Goal: Task Accomplishment & Management: Manage account settings

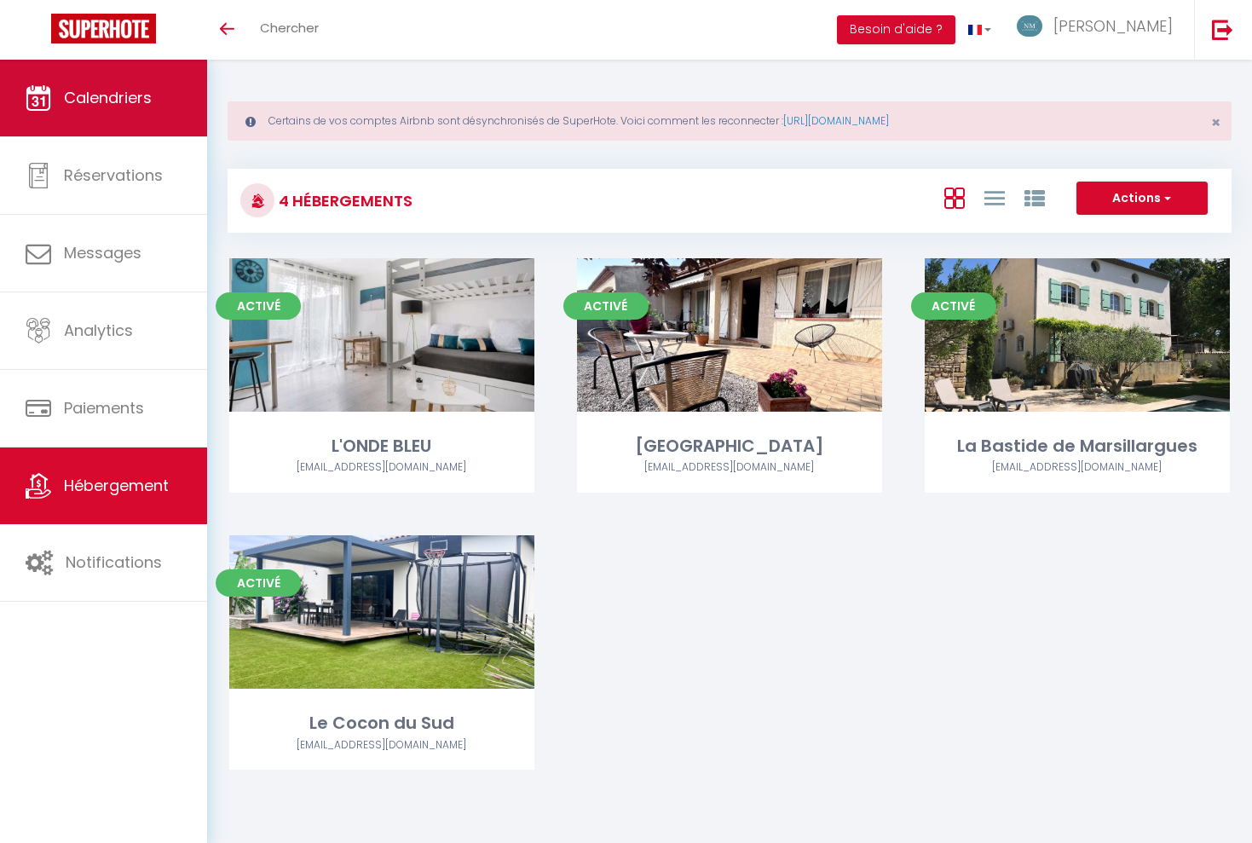
click at [103, 124] on link "Calendriers" at bounding box center [103, 98] width 207 height 77
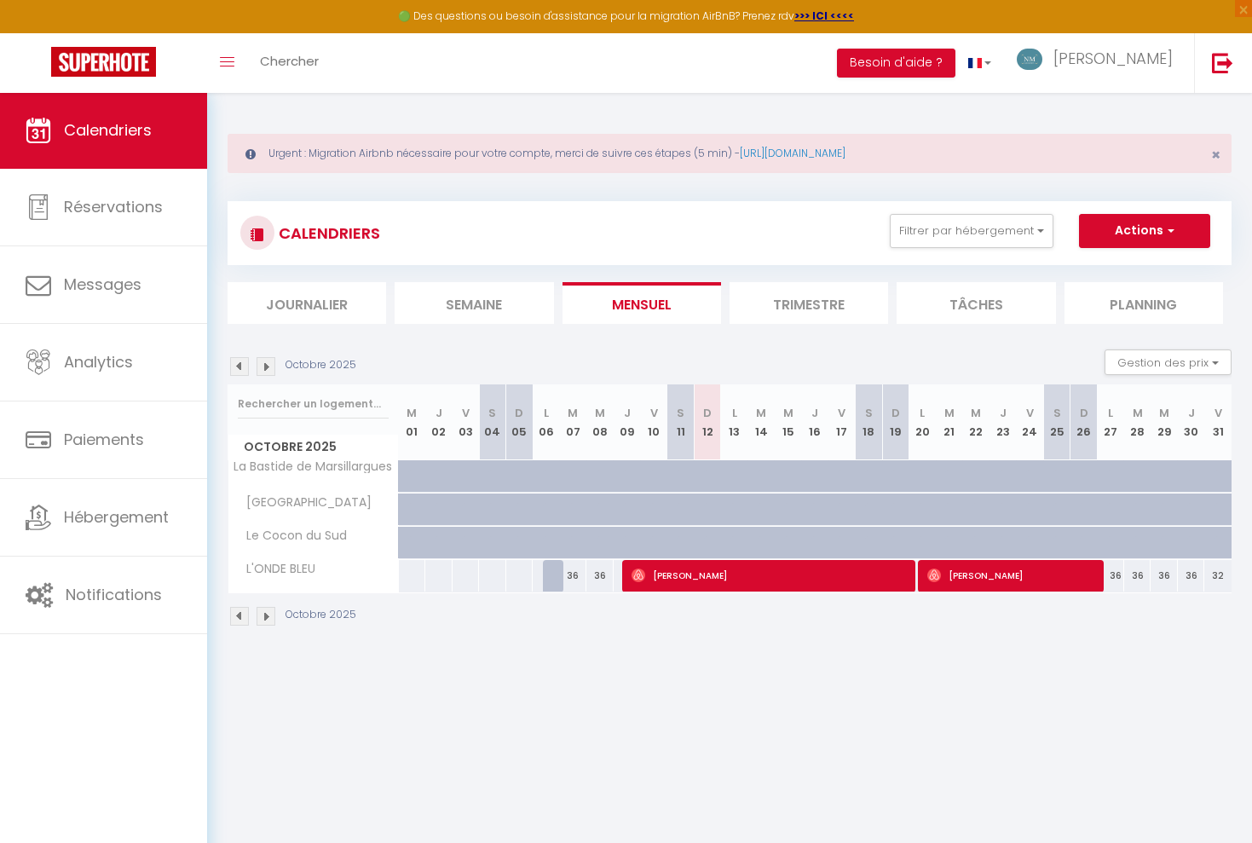
click at [270, 358] on img at bounding box center [266, 366] width 19 height 19
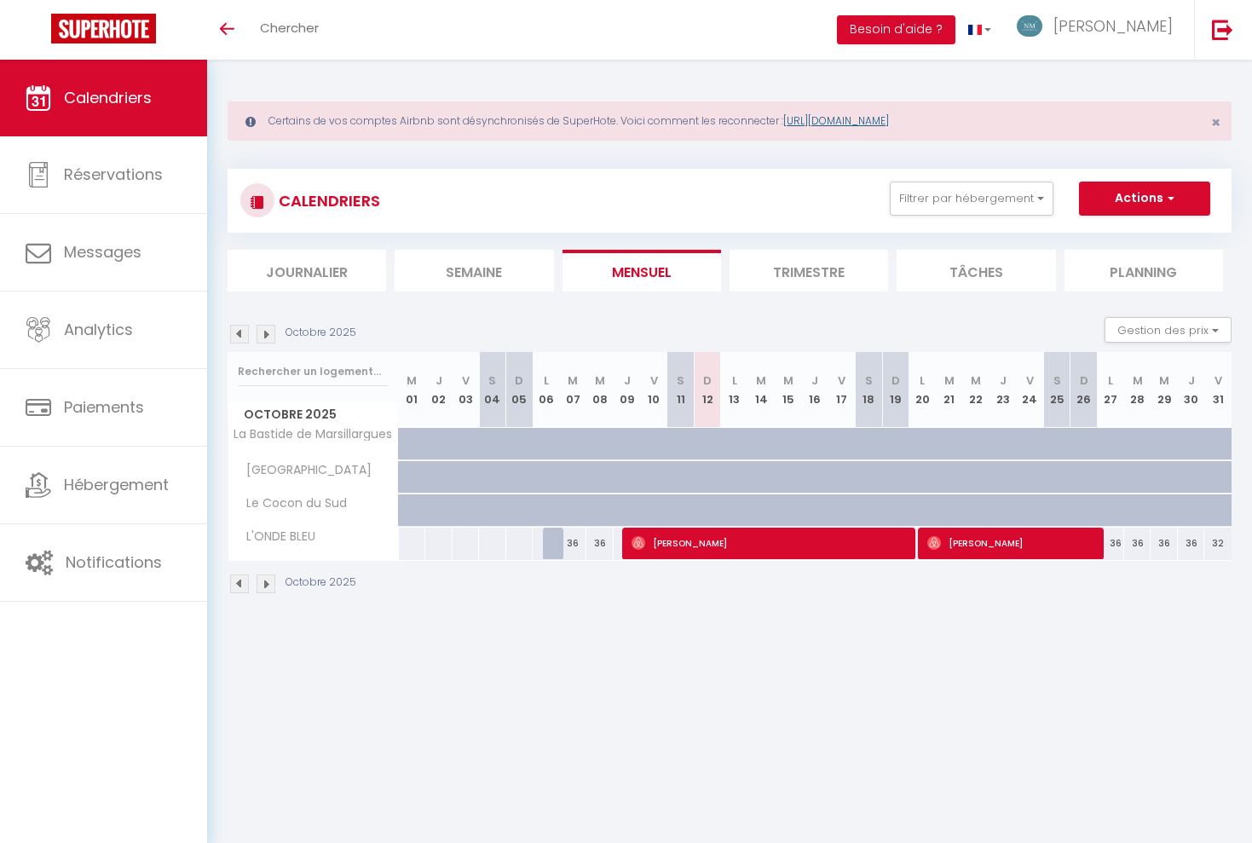
click at [849, 115] on link "https://superhote.com/reconnexion" at bounding box center [836, 120] width 106 height 14
click at [1135, 30] on span "[PERSON_NAME]" at bounding box center [1112, 25] width 119 height 21
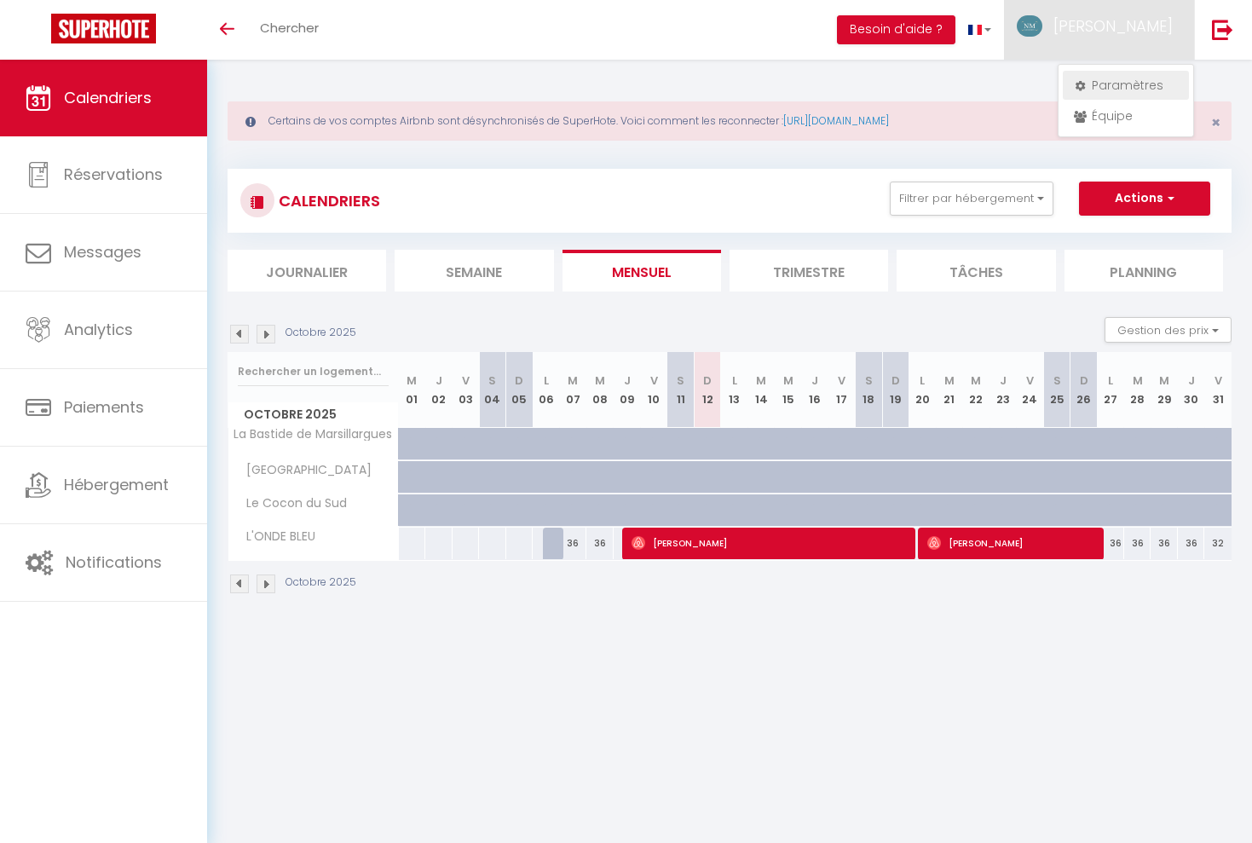
click at [1109, 80] on link "Paramètres" at bounding box center [1126, 85] width 126 height 29
select select "28"
select select "fr"
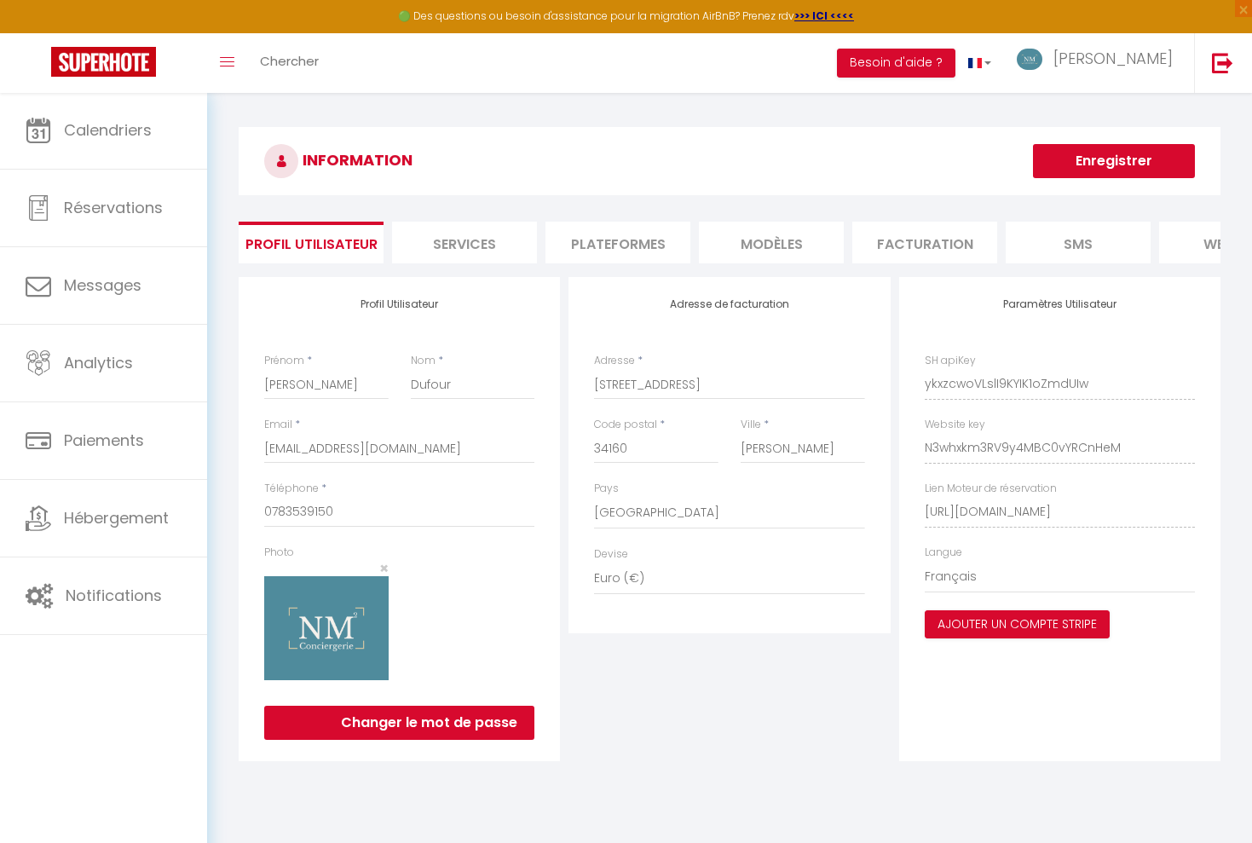
click at [651, 231] on li "Plateformes" at bounding box center [617, 243] width 145 height 42
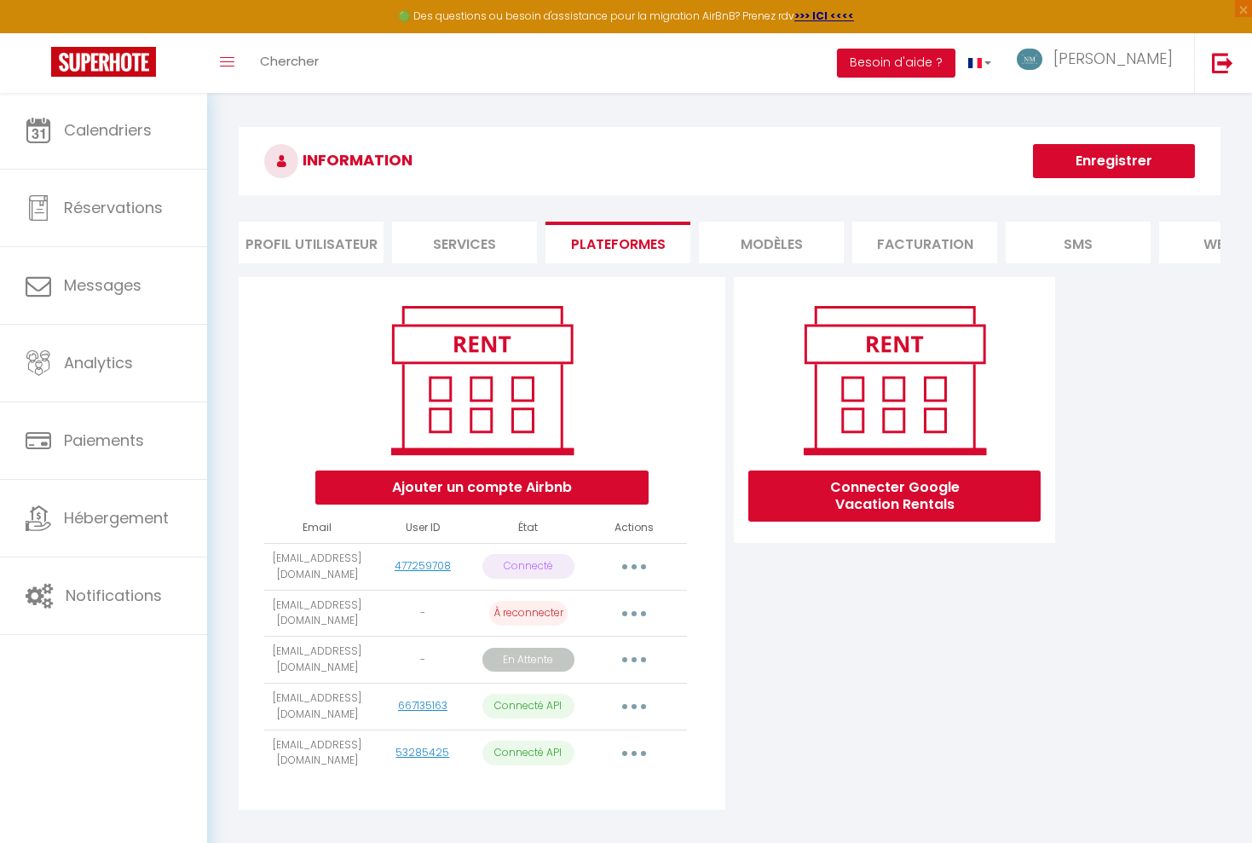
click at [627, 608] on button "button" at bounding box center [634, 613] width 48 height 27
click at [545, 705] on link "Reconnecter le compte" at bounding box center [558, 713] width 188 height 29
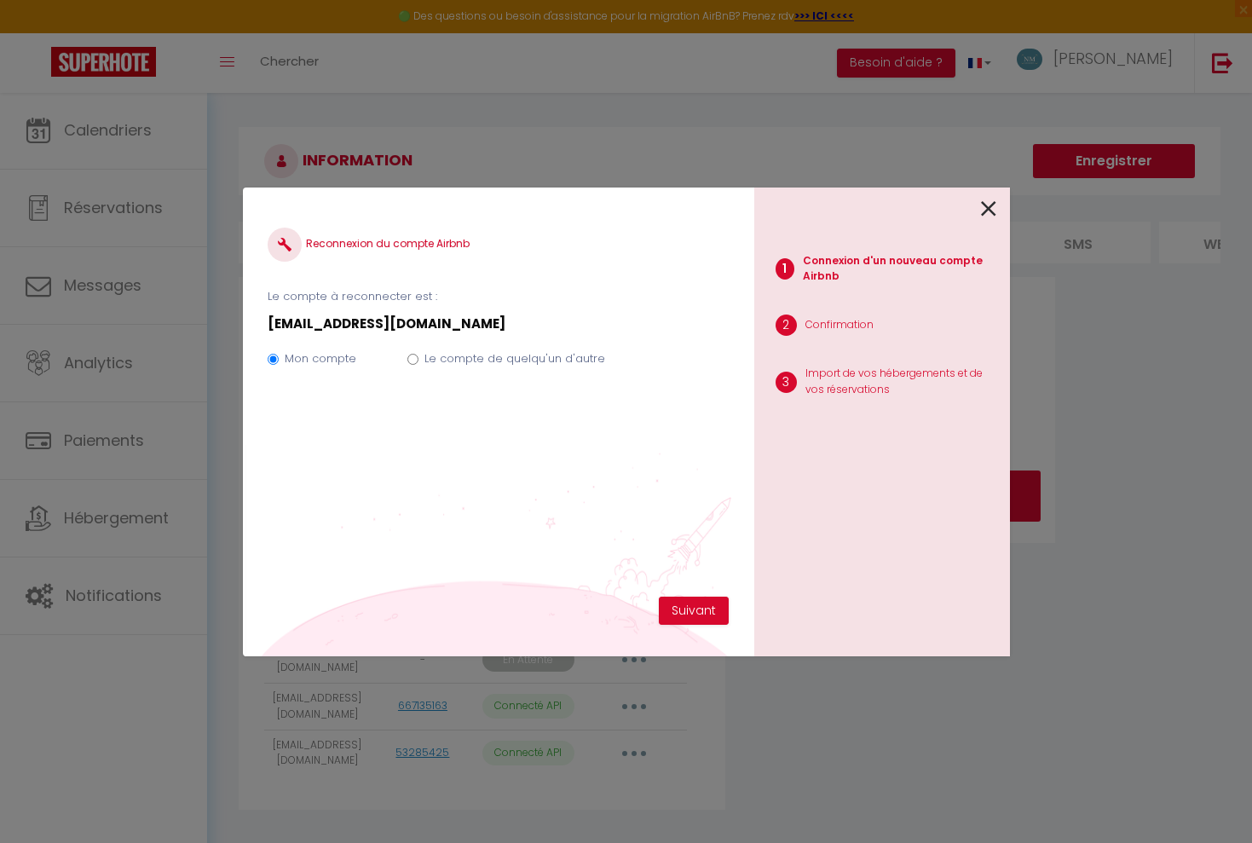
click at [412, 360] on input "Le compte de quelqu'un d'autre" at bounding box center [412, 359] width 11 height 11
radio input "true"
radio input "false"
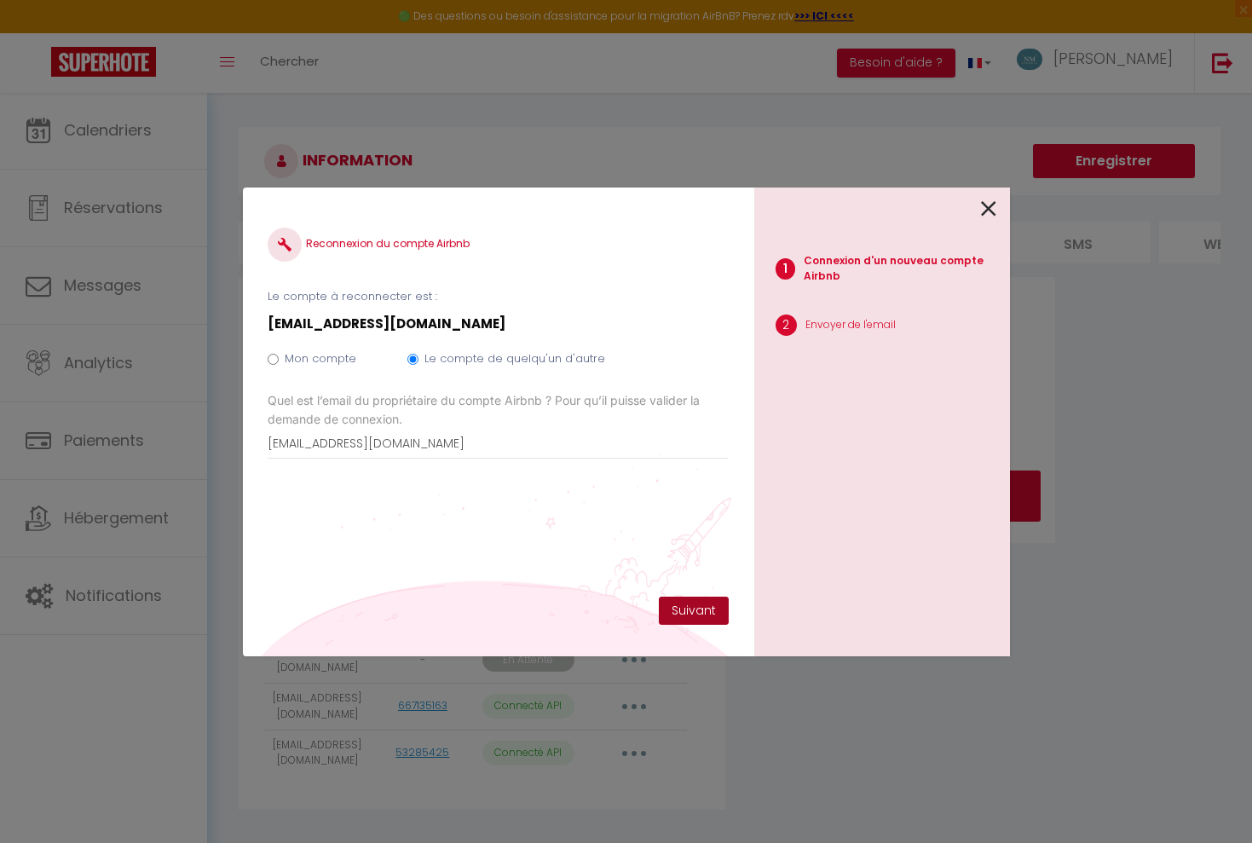
click at [688, 614] on button "Suivant" at bounding box center [694, 611] width 70 height 29
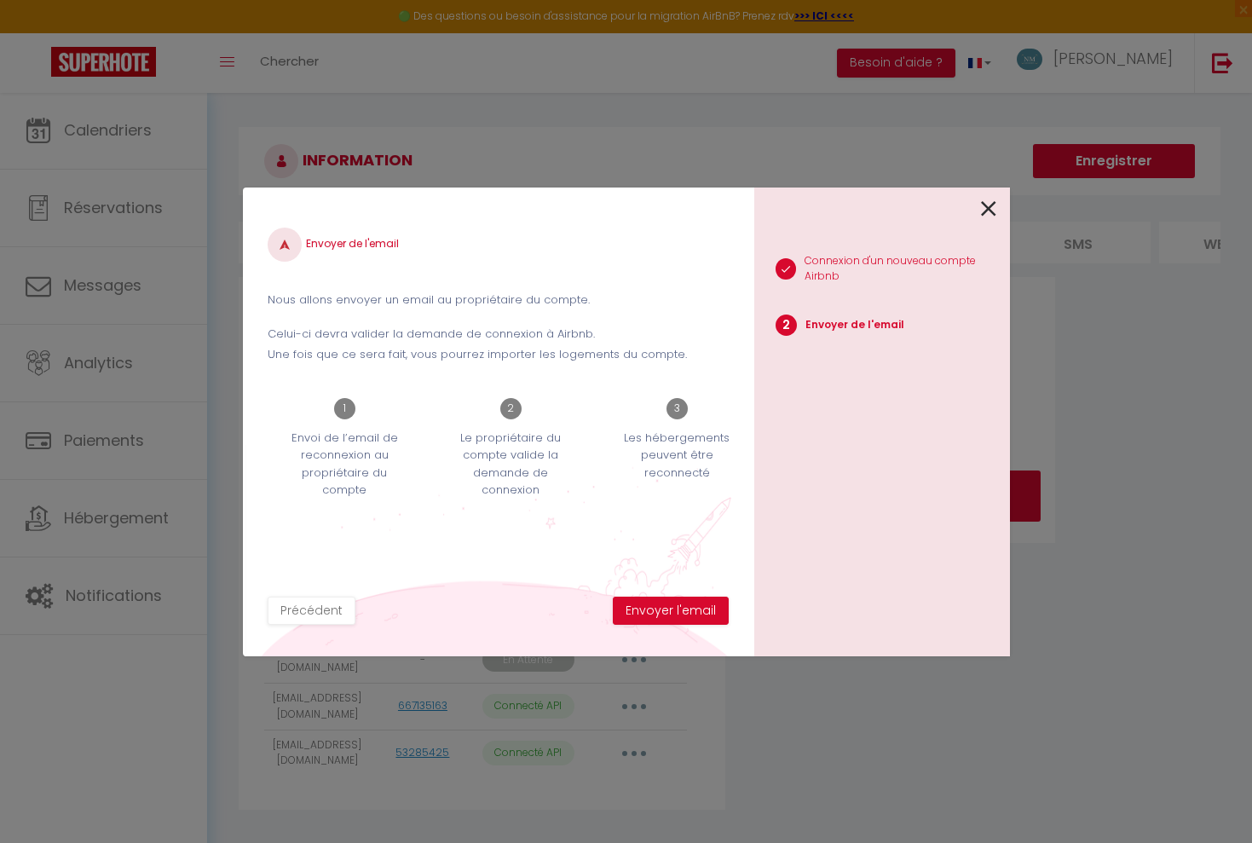
click at [688, 614] on button "Envoyer l'email" at bounding box center [671, 611] width 116 height 29
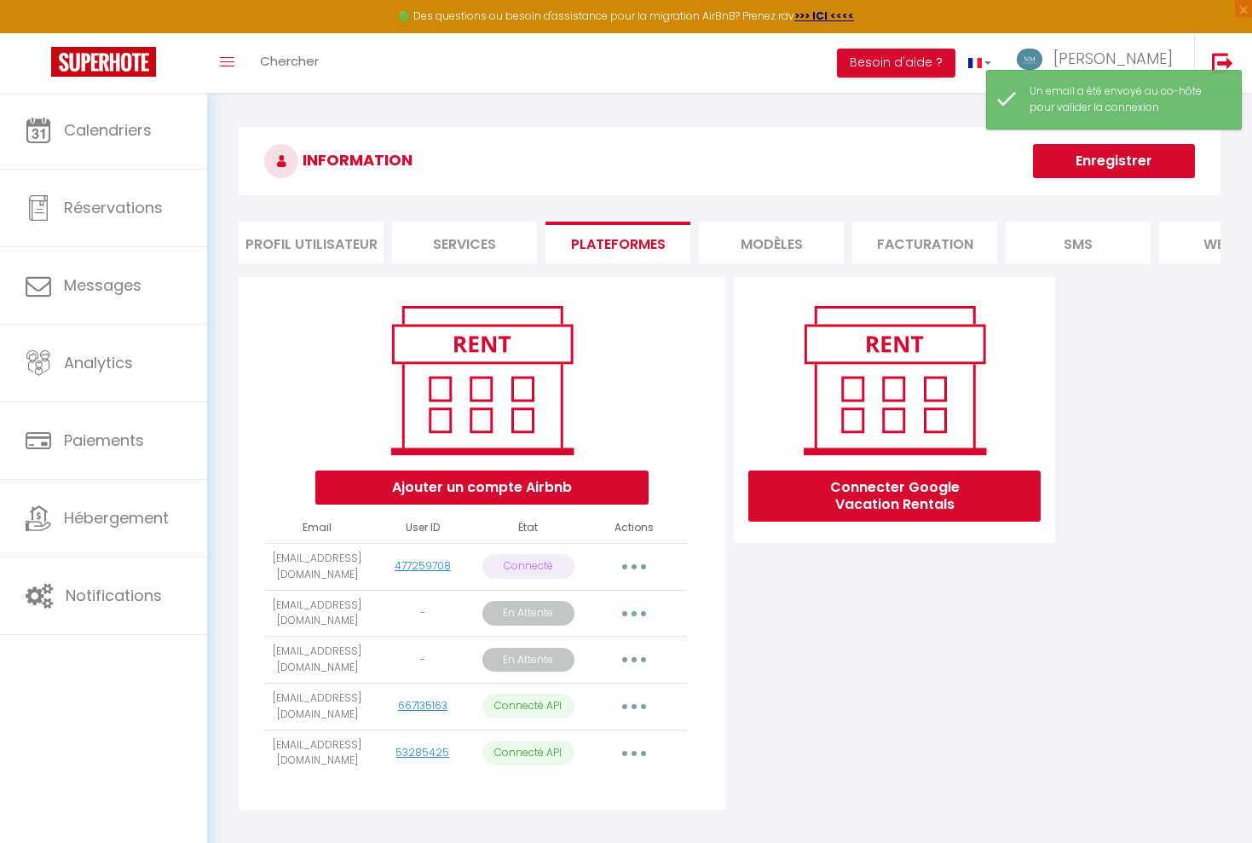
click at [632, 751] on icon "button" at bounding box center [634, 753] width 5 height 5
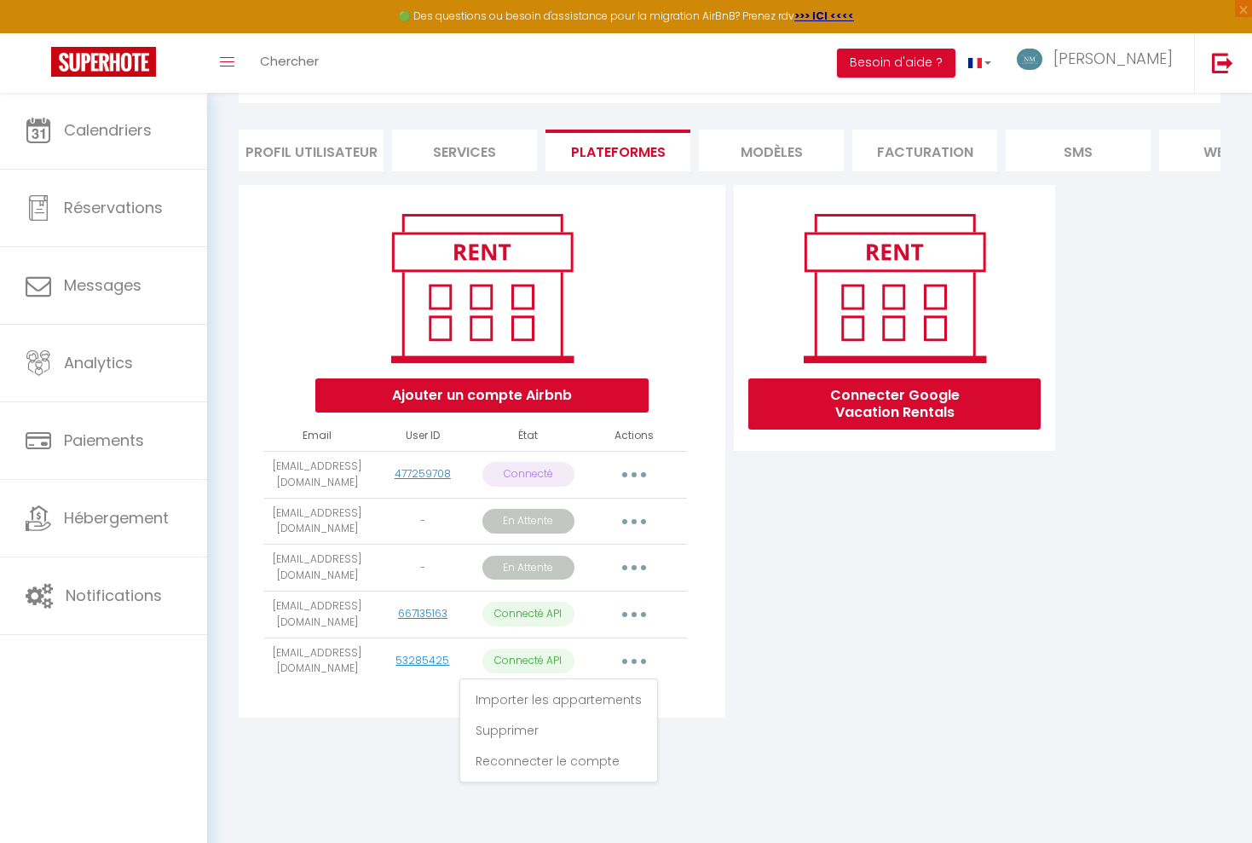
scroll to position [92, 0]
click at [591, 754] on link "Reconnecter le compte" at bounding box center [558, 761] width 188 height 29
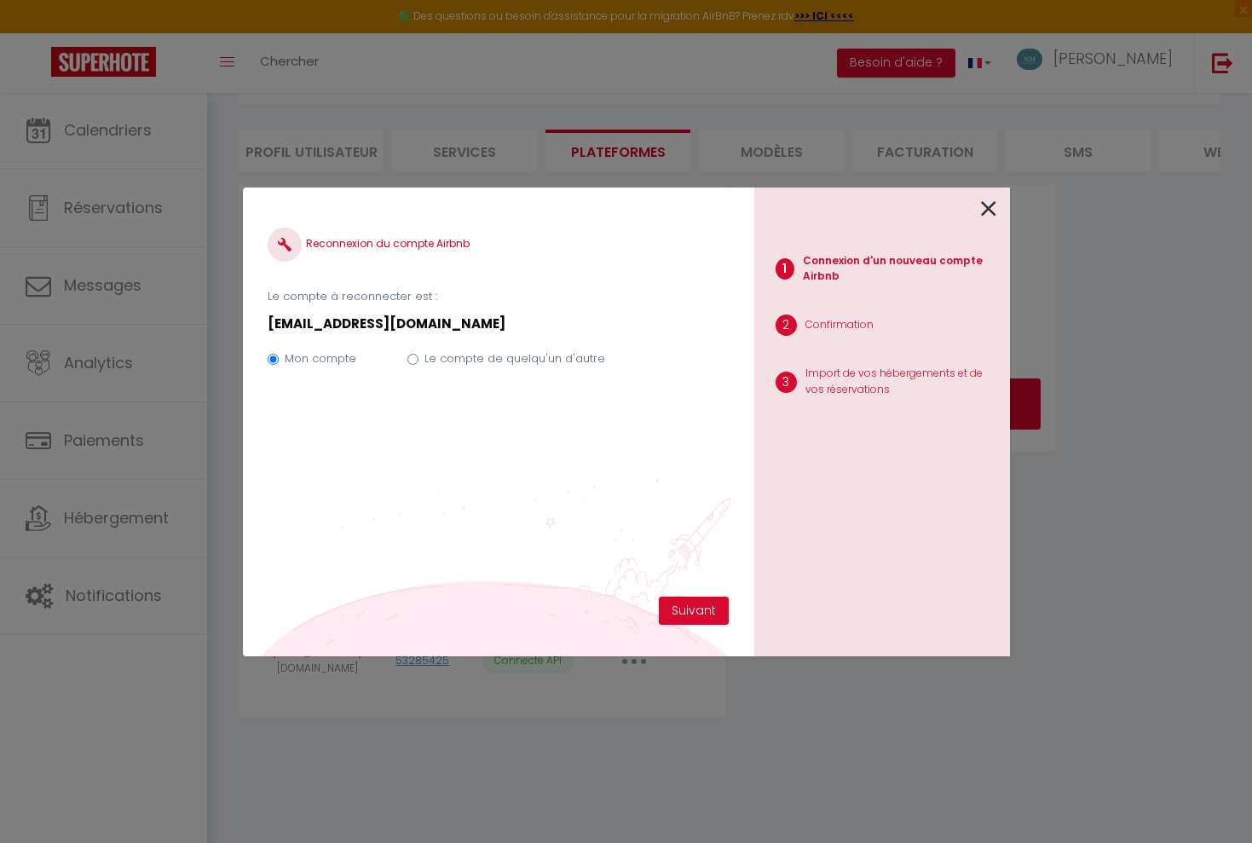
click at [413, 356] on input "Le compte de quelqu'un d'autre" at bounding box center [412, 359] width 11 height 11
radio input "true"
radio input "false"
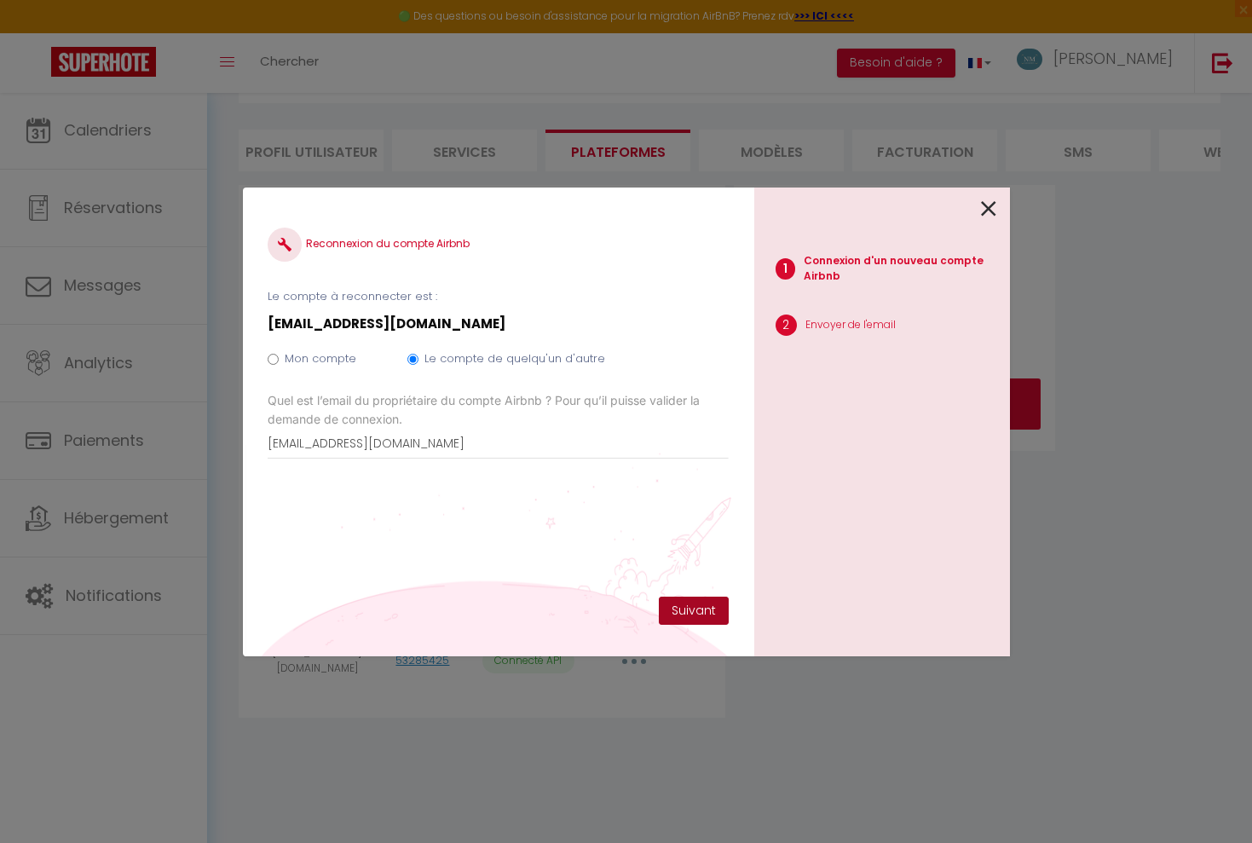
click at [720, 604] on button "Suivant" at bounding box center [694, 611] width 70 height 29
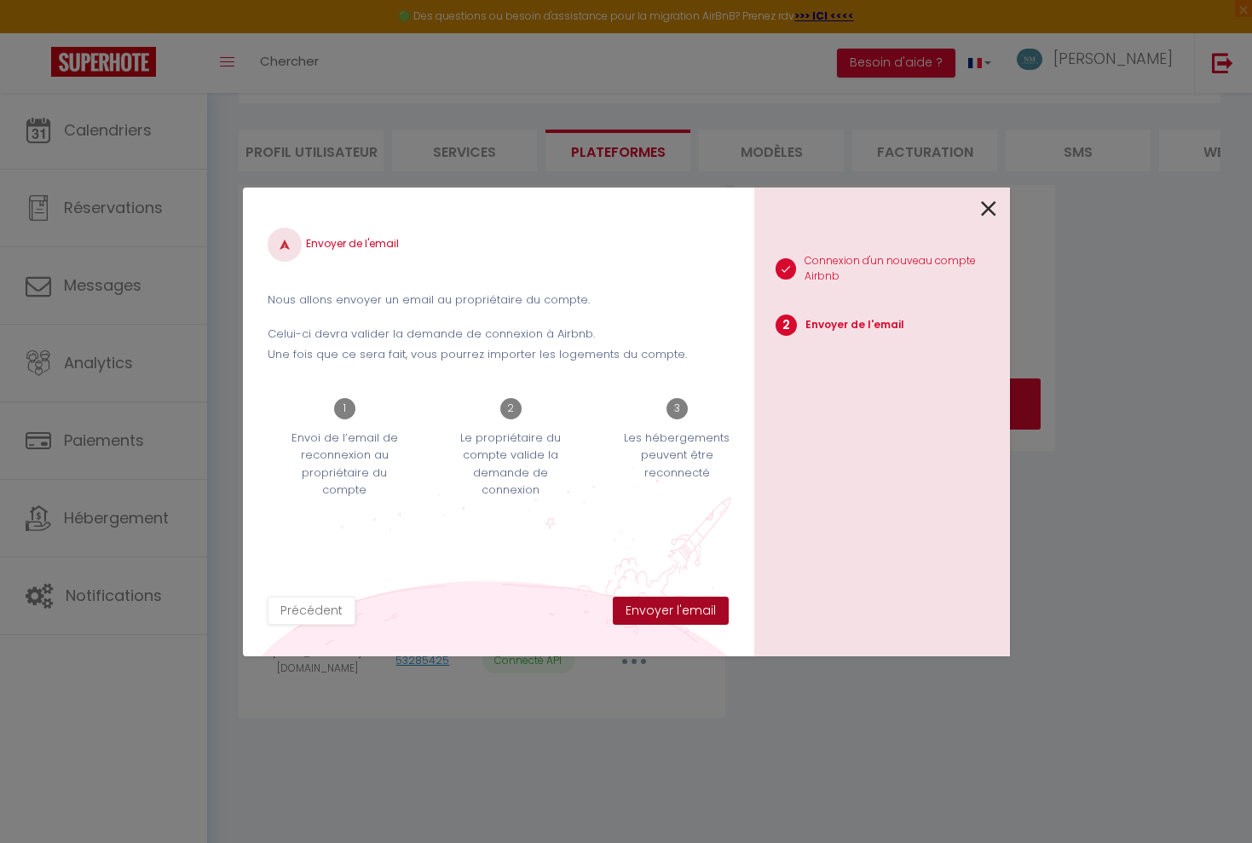
click at [707, 608] on button "Envoyer l'email" at bounding box center [671, 611] width 116 height 29
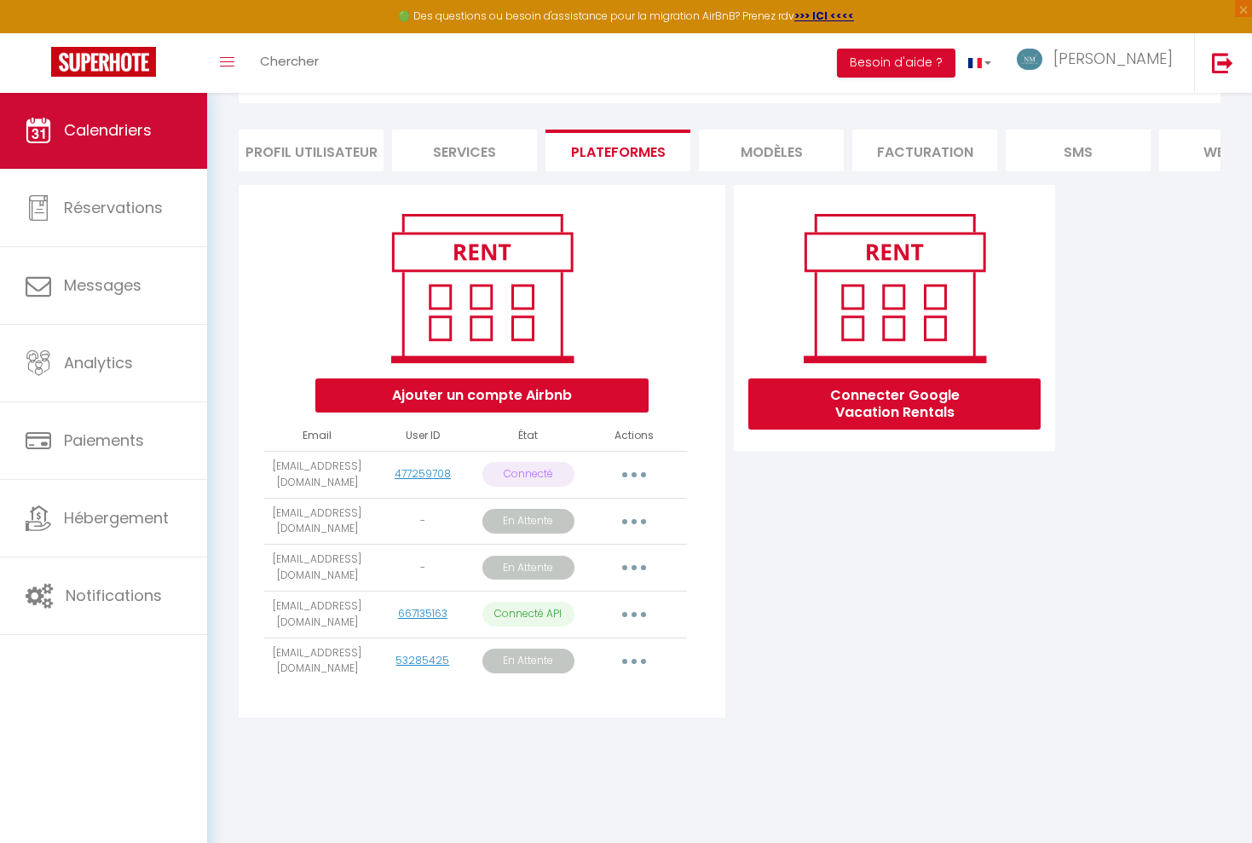
click at [190, 131] on link "Calendriers" at bounding box center [103, 130] width 207 height 77
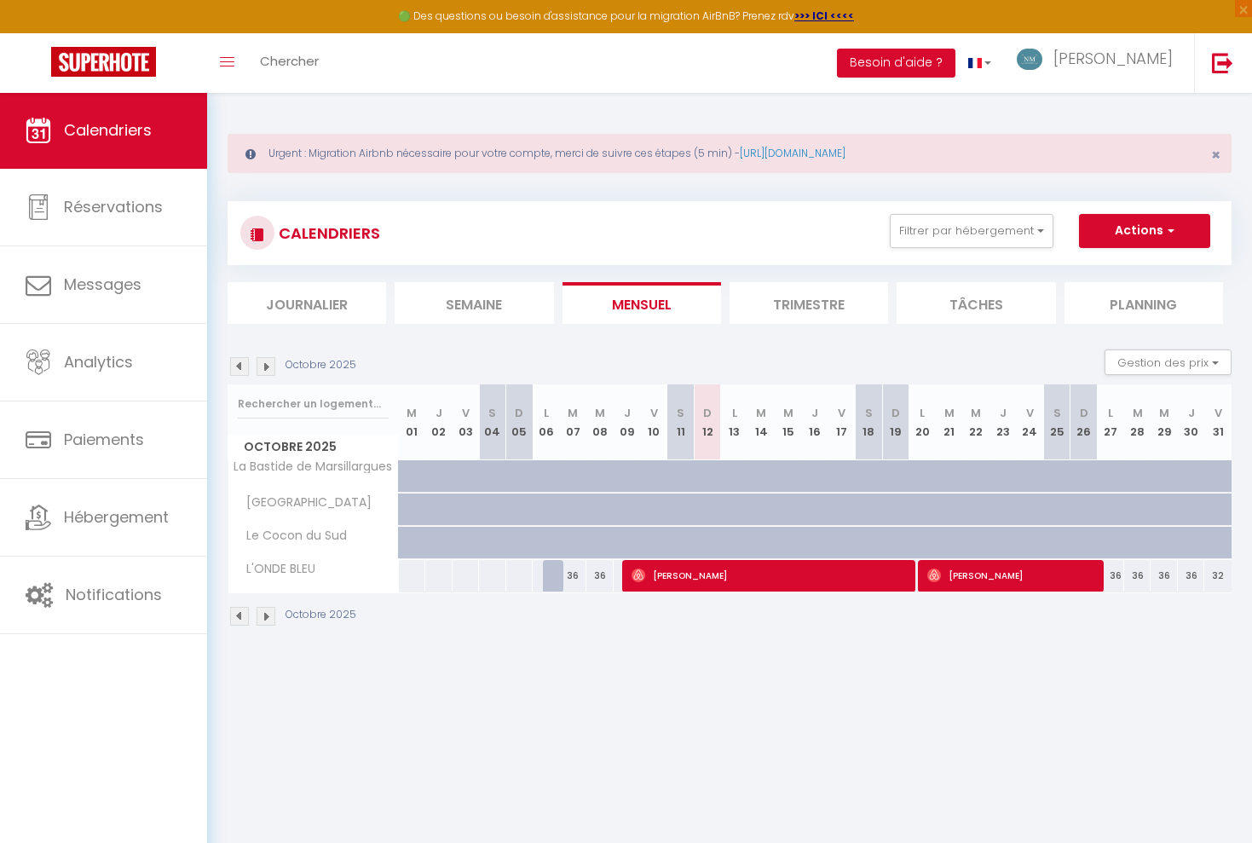
click at [268, 366] on img at bounding box center [266, 366] width 19 height 19
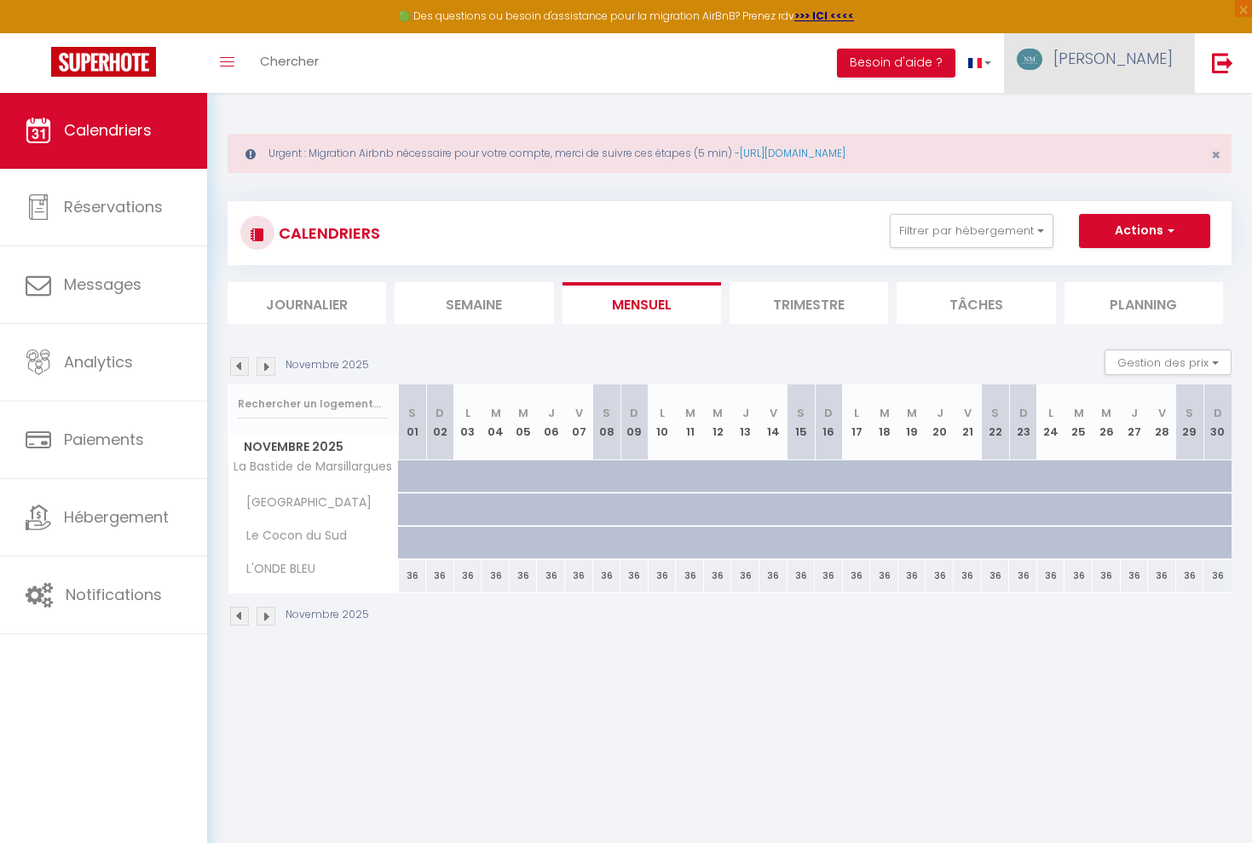
click at [1042, 55] on img at bounding box center [1030, 59] width 26 height 21
click at [1110, 108] on link "Paramètres" at bounding box center [1126, 118] width 126 height 29
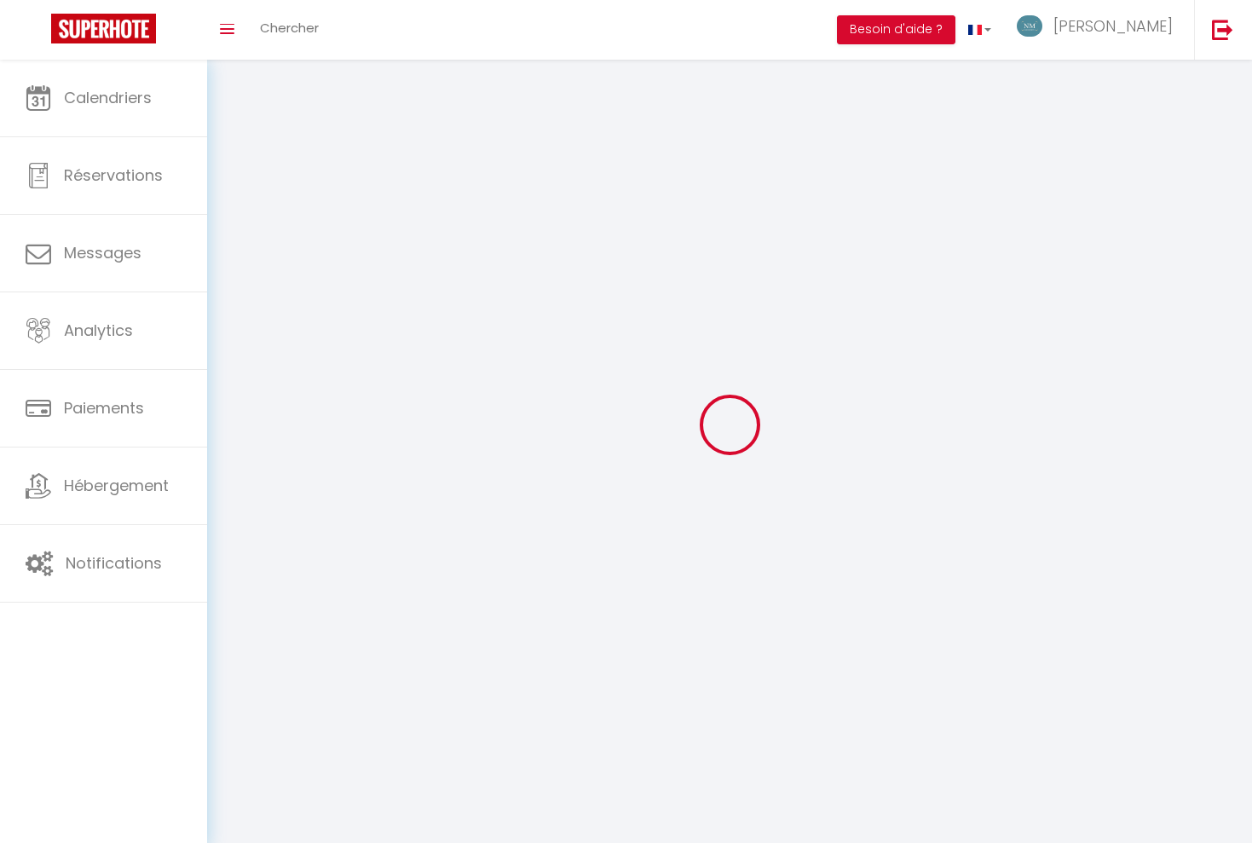
type input "[PERSON_NAME]"
type input "Dufour"
type input "0783539150"
type input "42 RUE DES CHÊNES"
type input "34160"
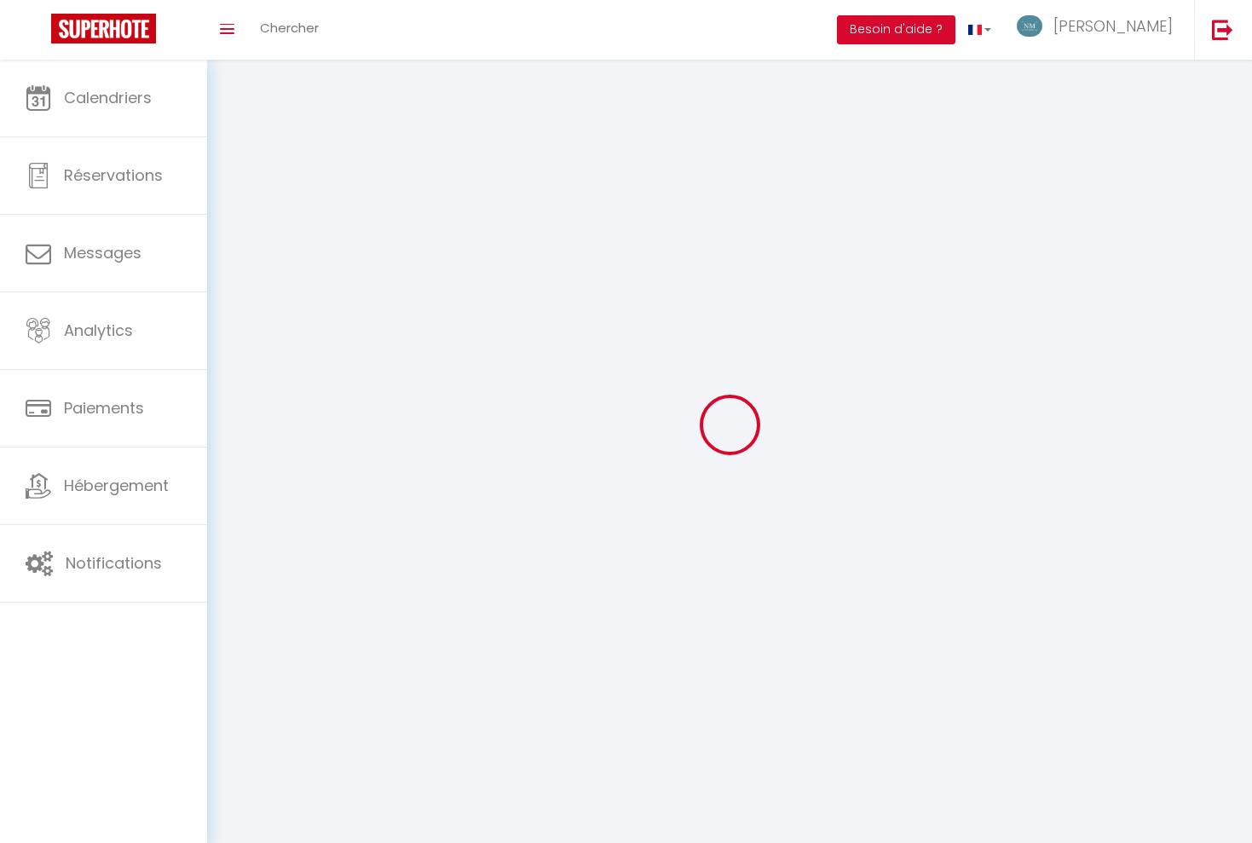
type input "BEAULIEU"
type input "ykxzcwoVLslI9KYIK1oZmdUIw"
type input "N3whxkm3RV9y4MBC0vYRCnHeM"
type input "https://app.superhote.com/#/get-available-rentals/N3whxkm3RV9y4MBC0vYRCnHeM"
select select "1"
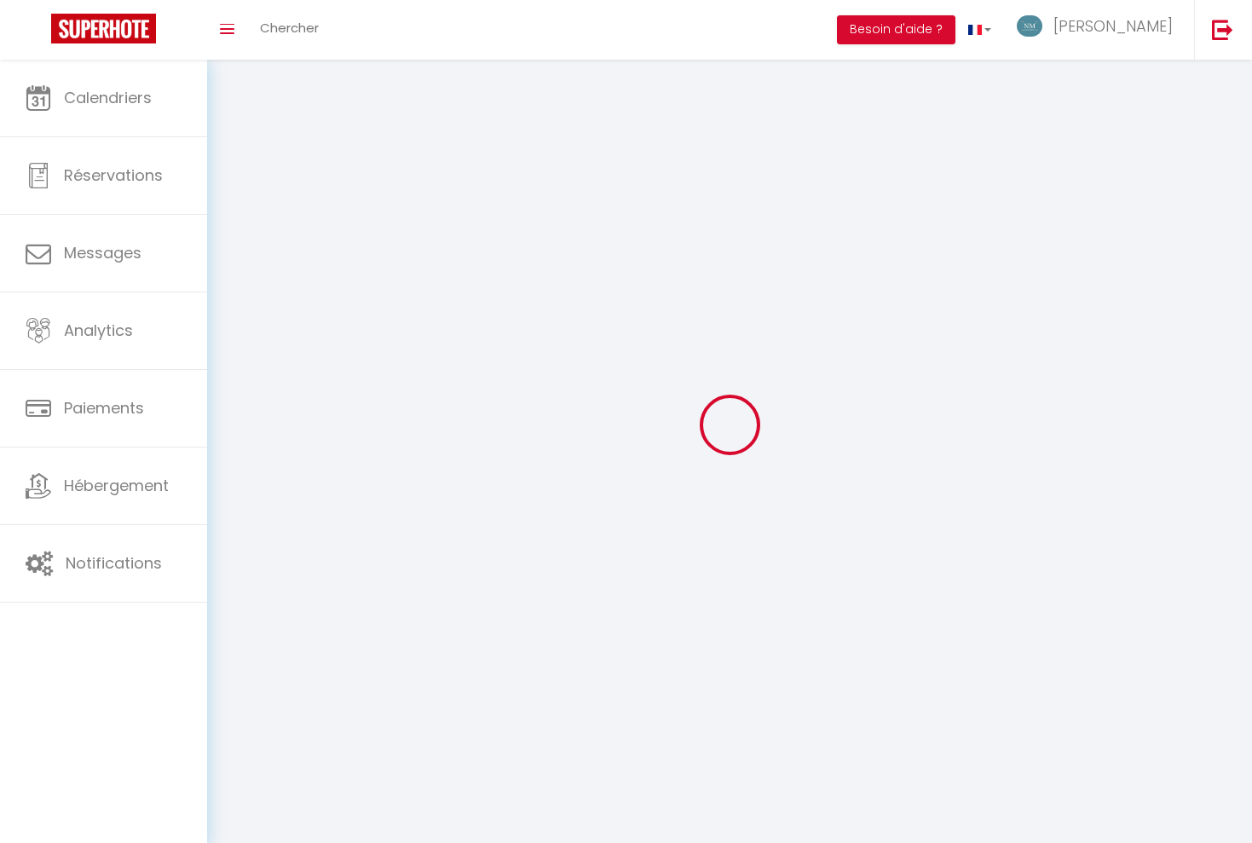
select select "28"
select select "fr"
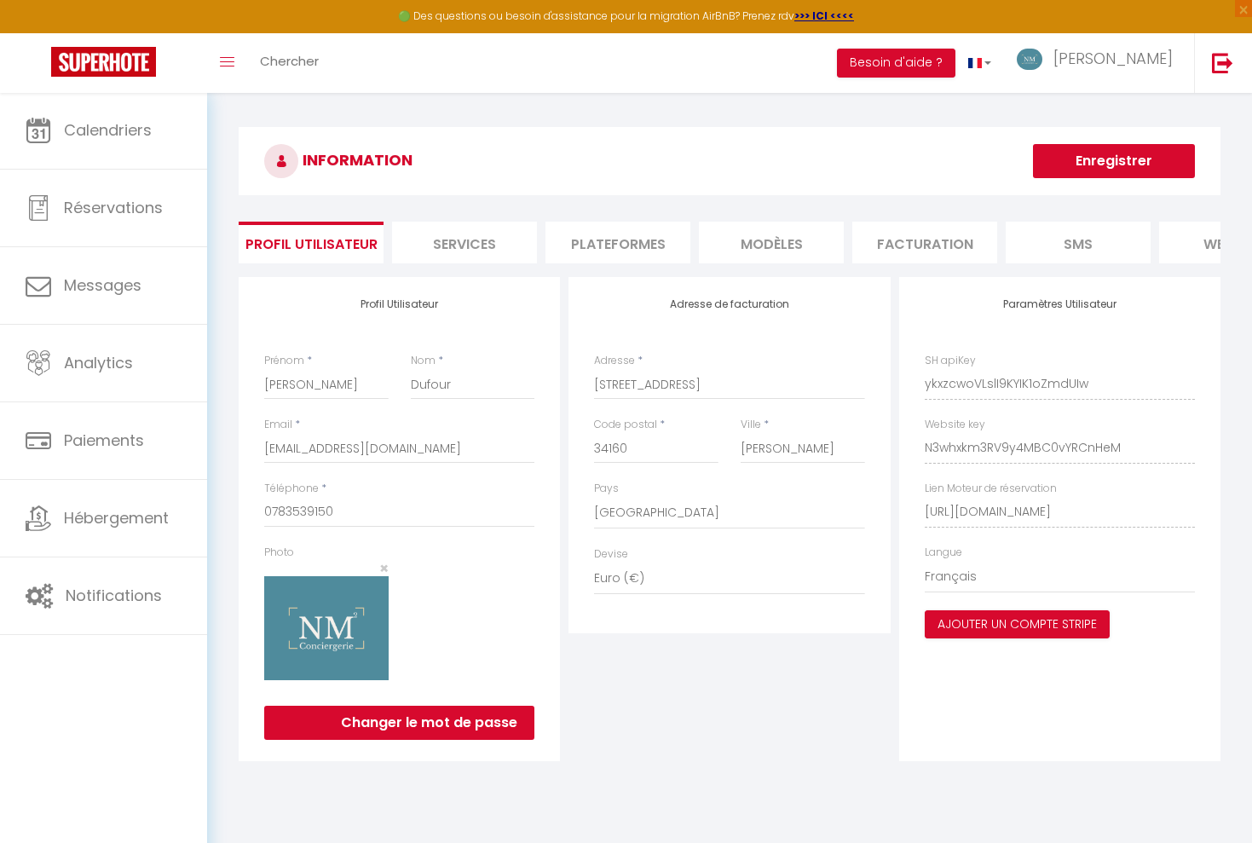
click at [629, 245] on li "Plateformes" at bounding box center [617, 243] width 145 height 42
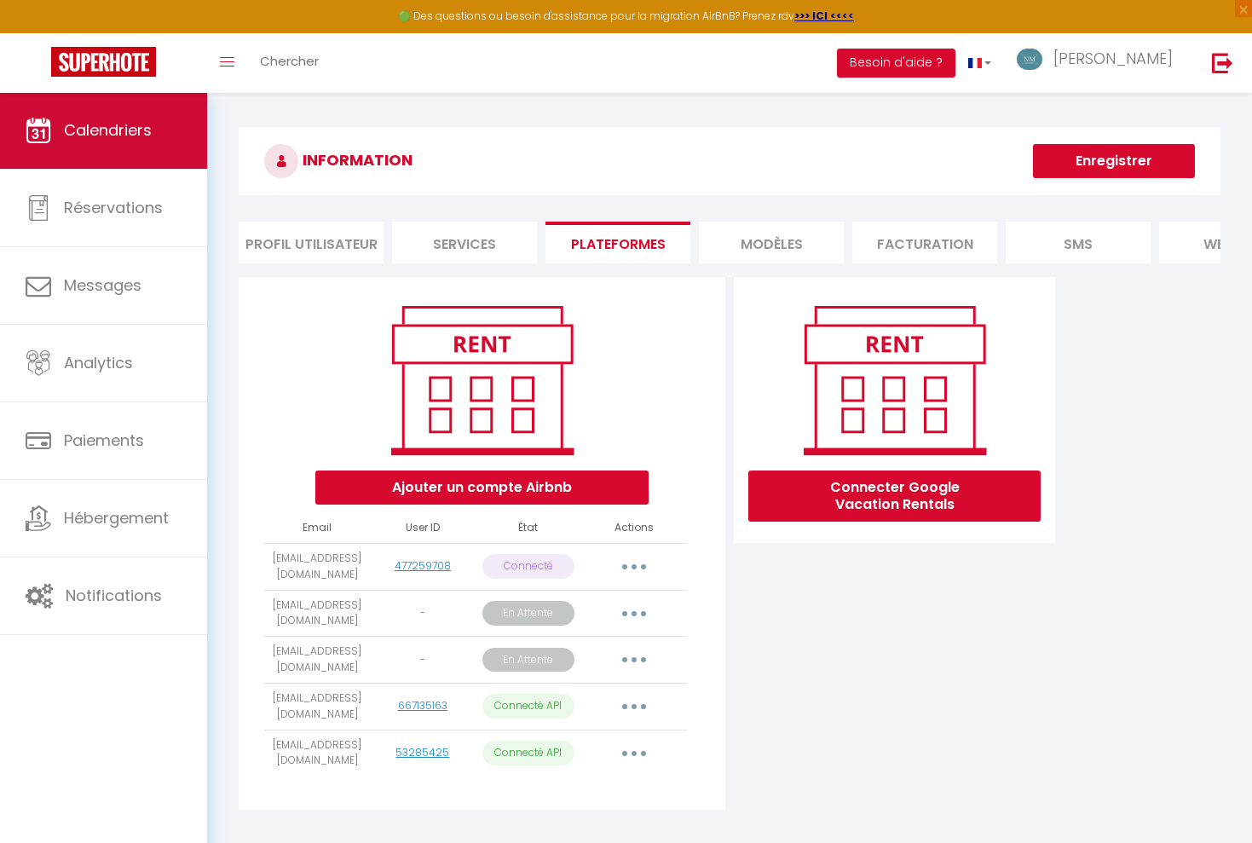
click at [111, 159] on link "Calendriers" at bounding box center [103, 130] width 207 height 77
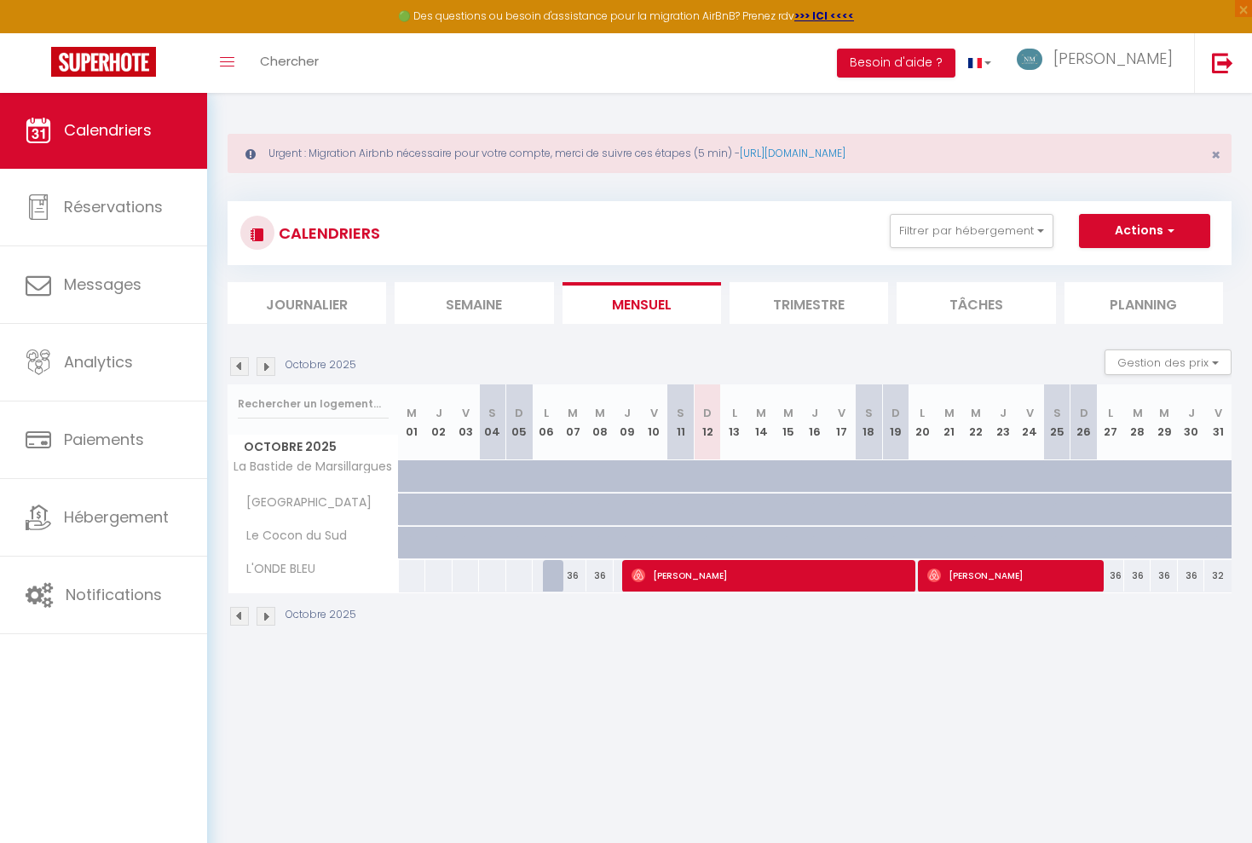
click at [263, 367] on img at bounding box center [266, 366] width 19 height 19
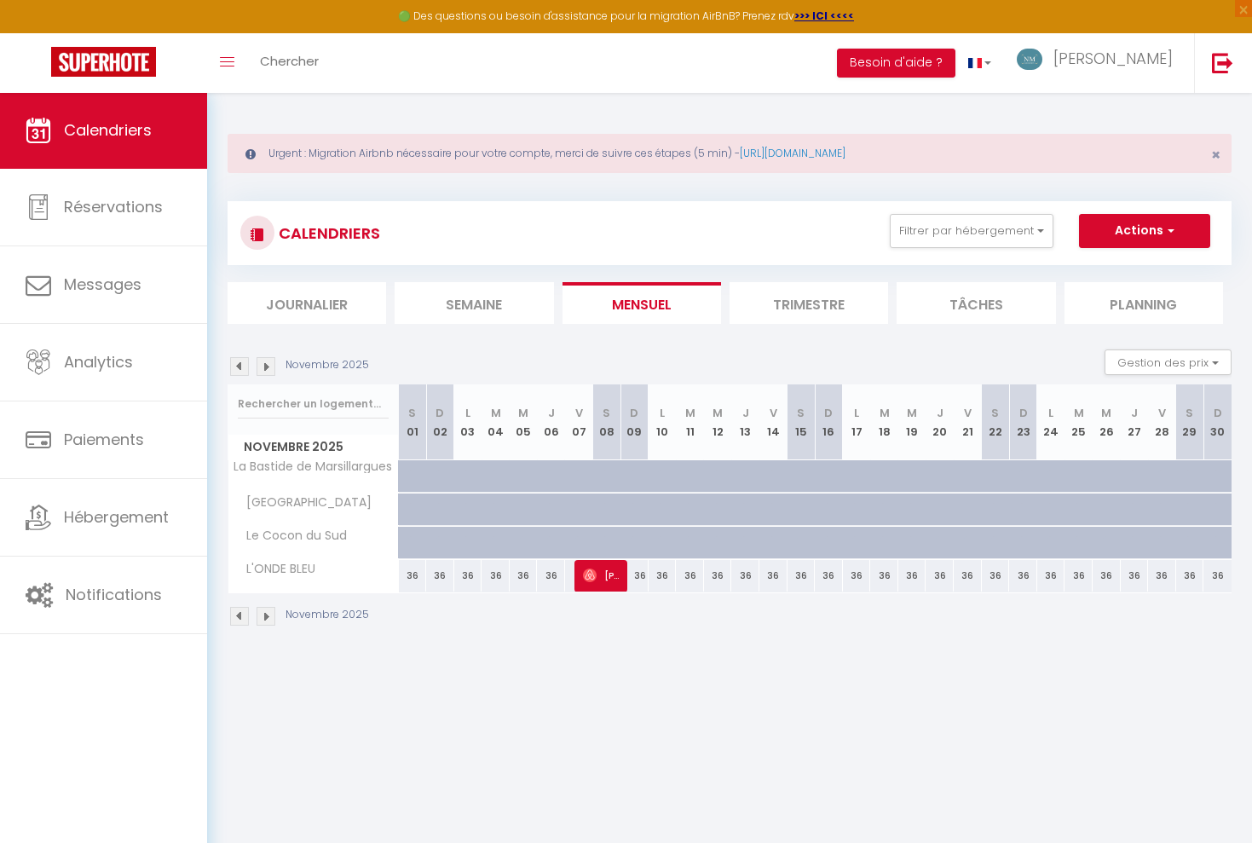
click at [609, 584] on span "[PERSON_NAME]" at bounding box center [601, 575] width 37 height 32
select select "OK"
select select "KO"
select select "0"
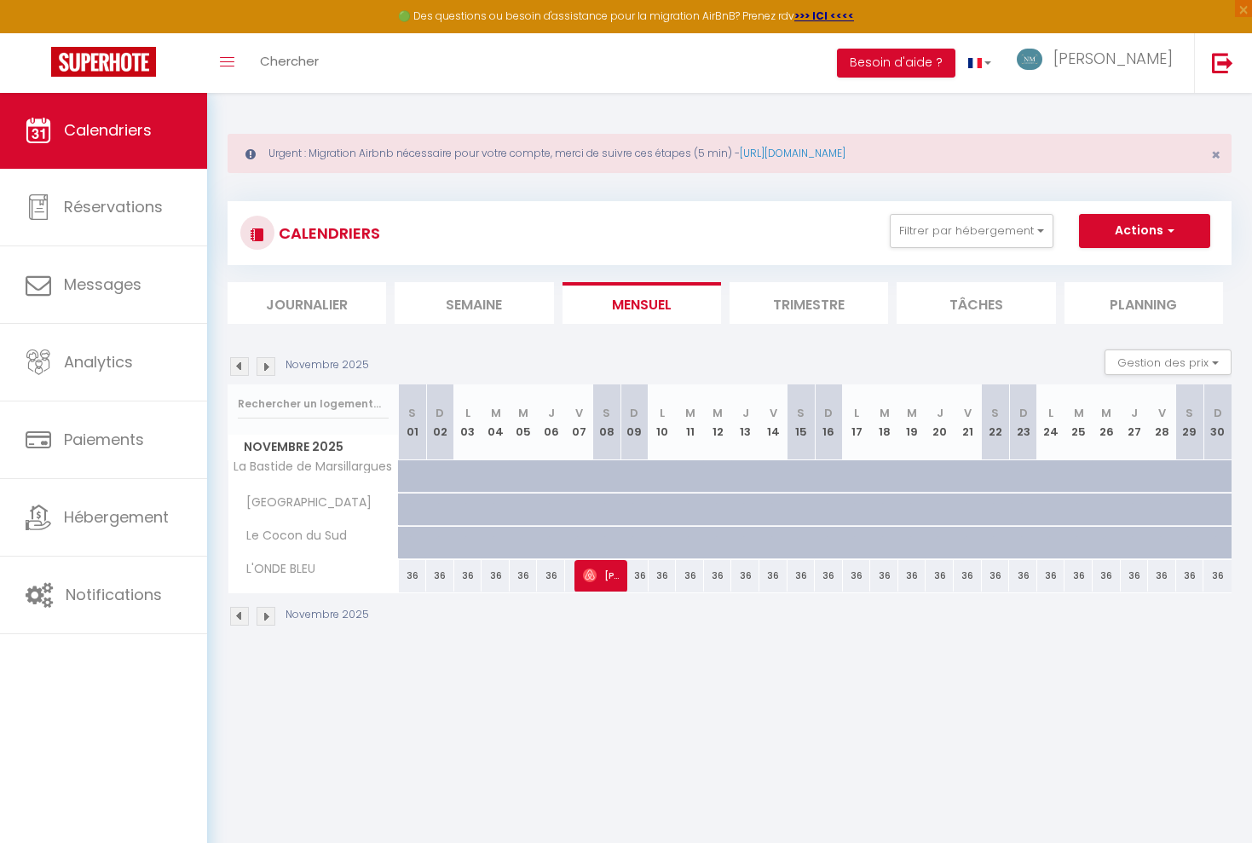
select select "1"
select select
select select "42164"
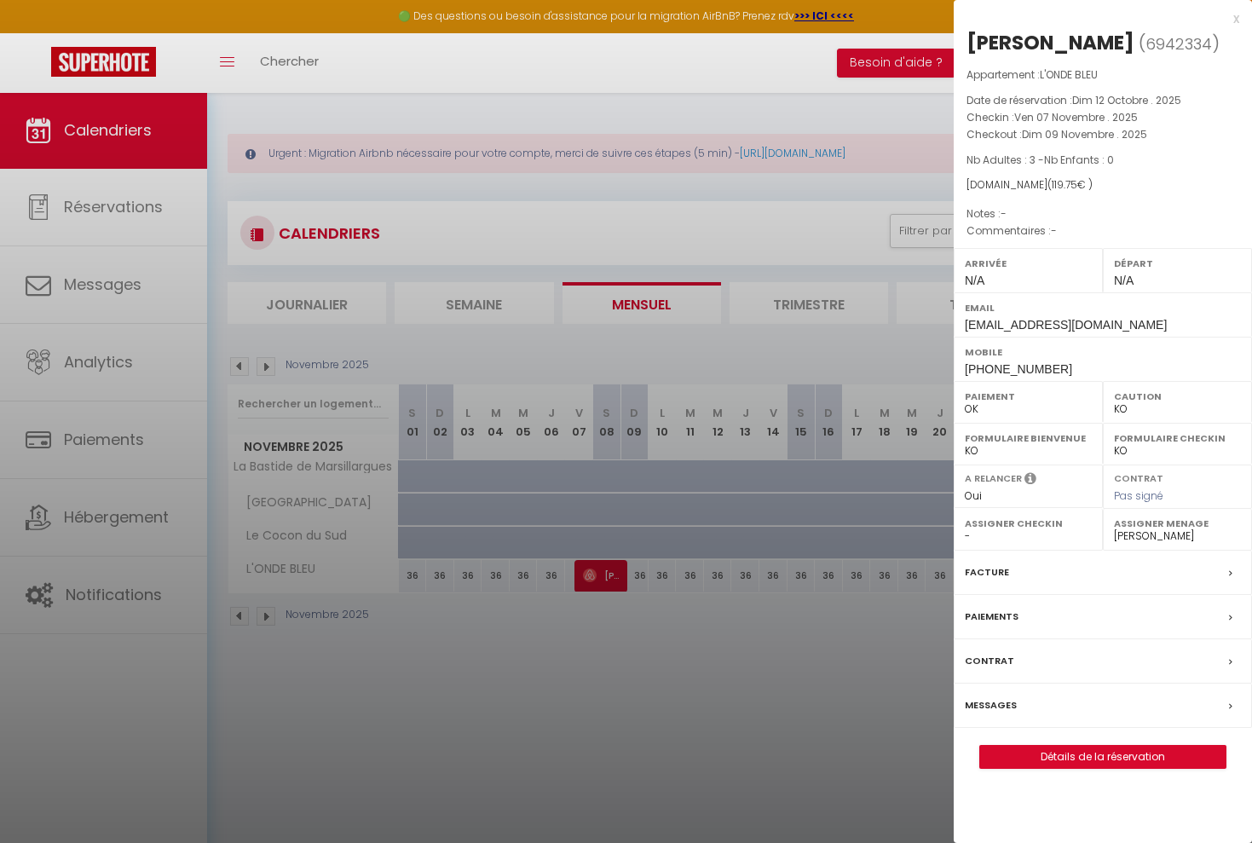
click at [995, 616] on label "Paiements" at bounding box center [992, 617] width 54 height 18
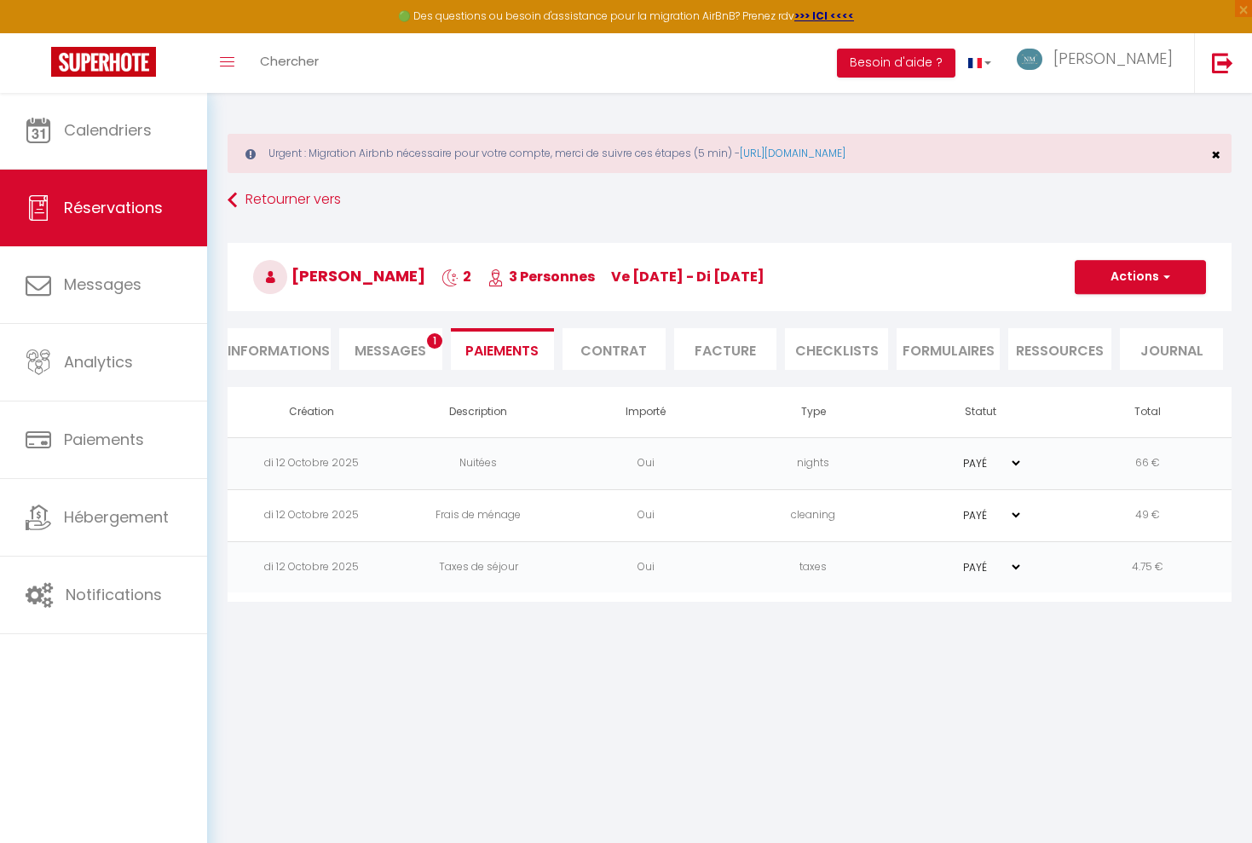
click at [1212, 154] on span "×" at bounding box center [1215, 154] width 9 height 21
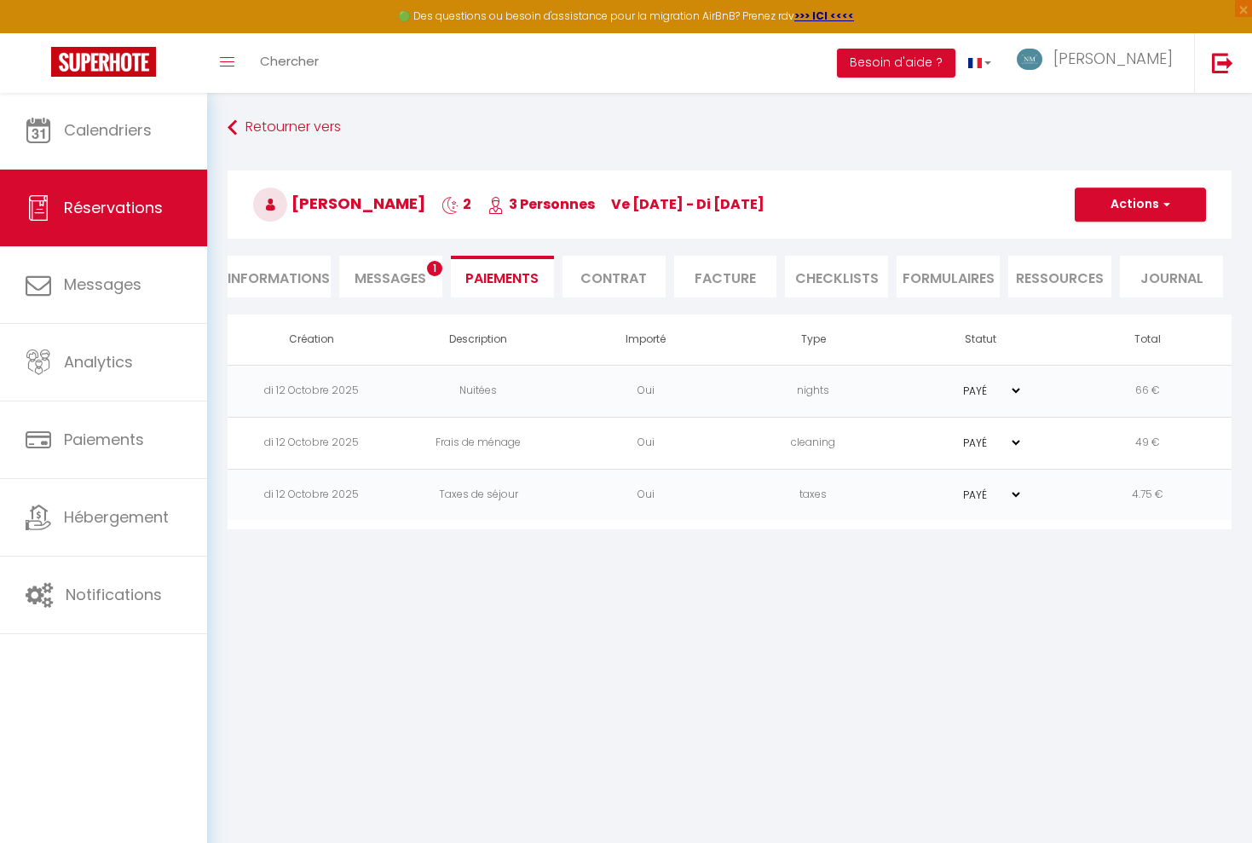
click at [708, 285] on li "Facture" at bounding box center [725, 277] width 103 height 42
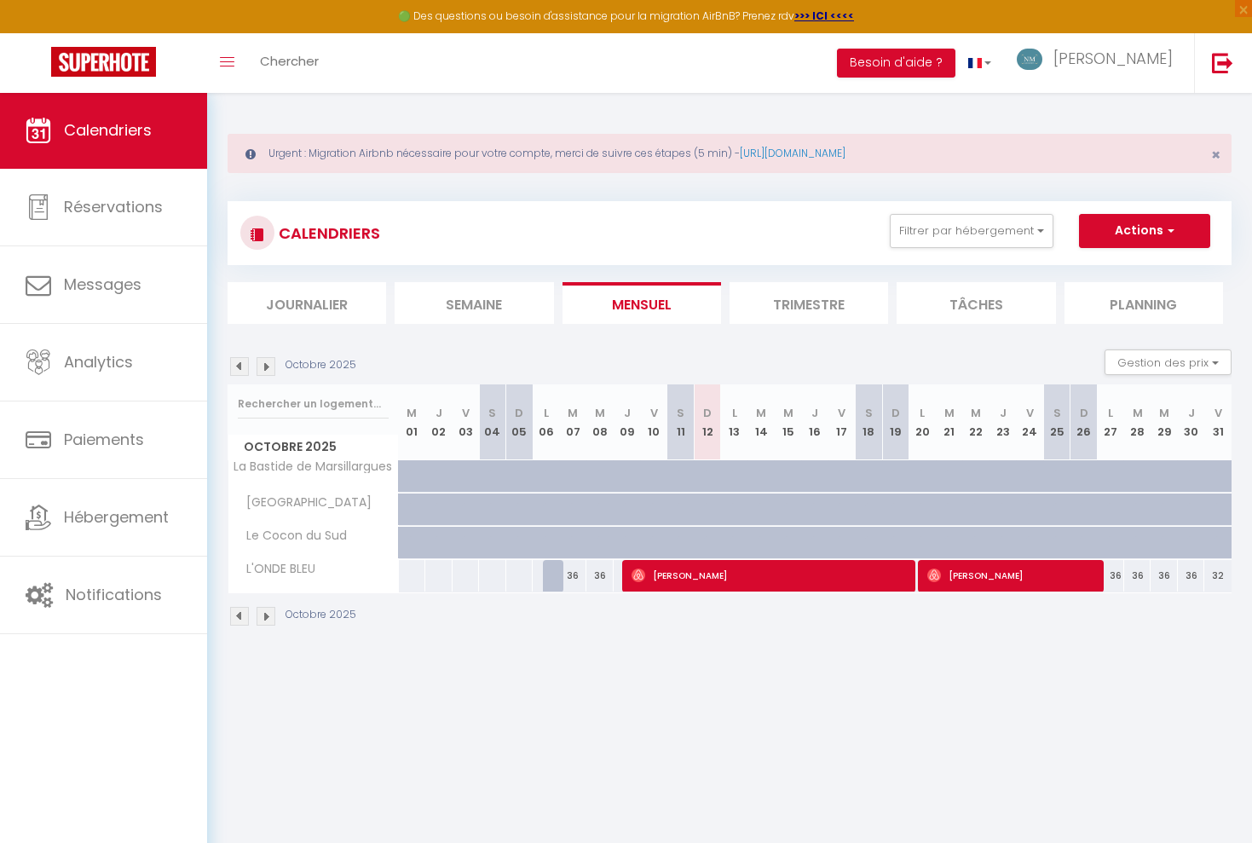
click at [263, 369] on img at bounding box center [266, 366] width 19 height 19
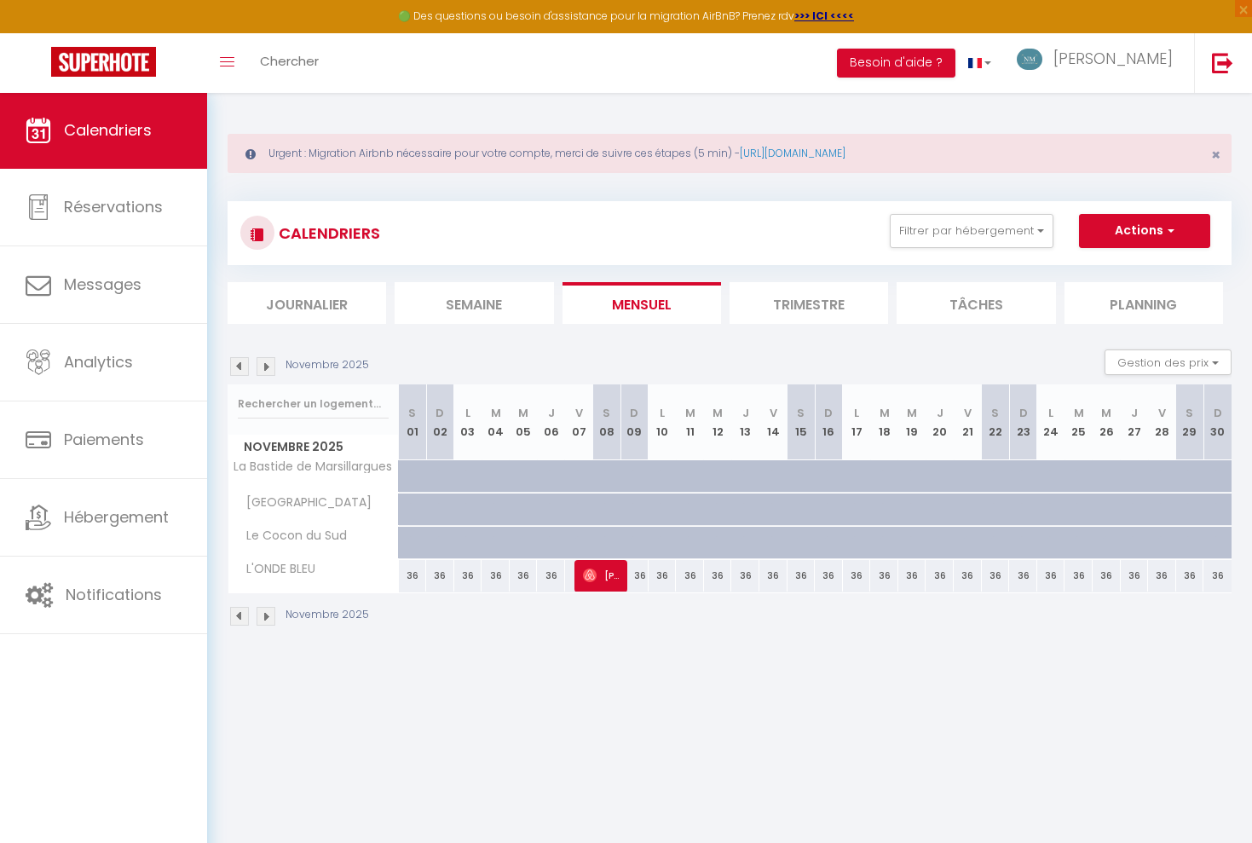
click at [263, 368] on img at bounding box center [266, 366] width 19 height 19
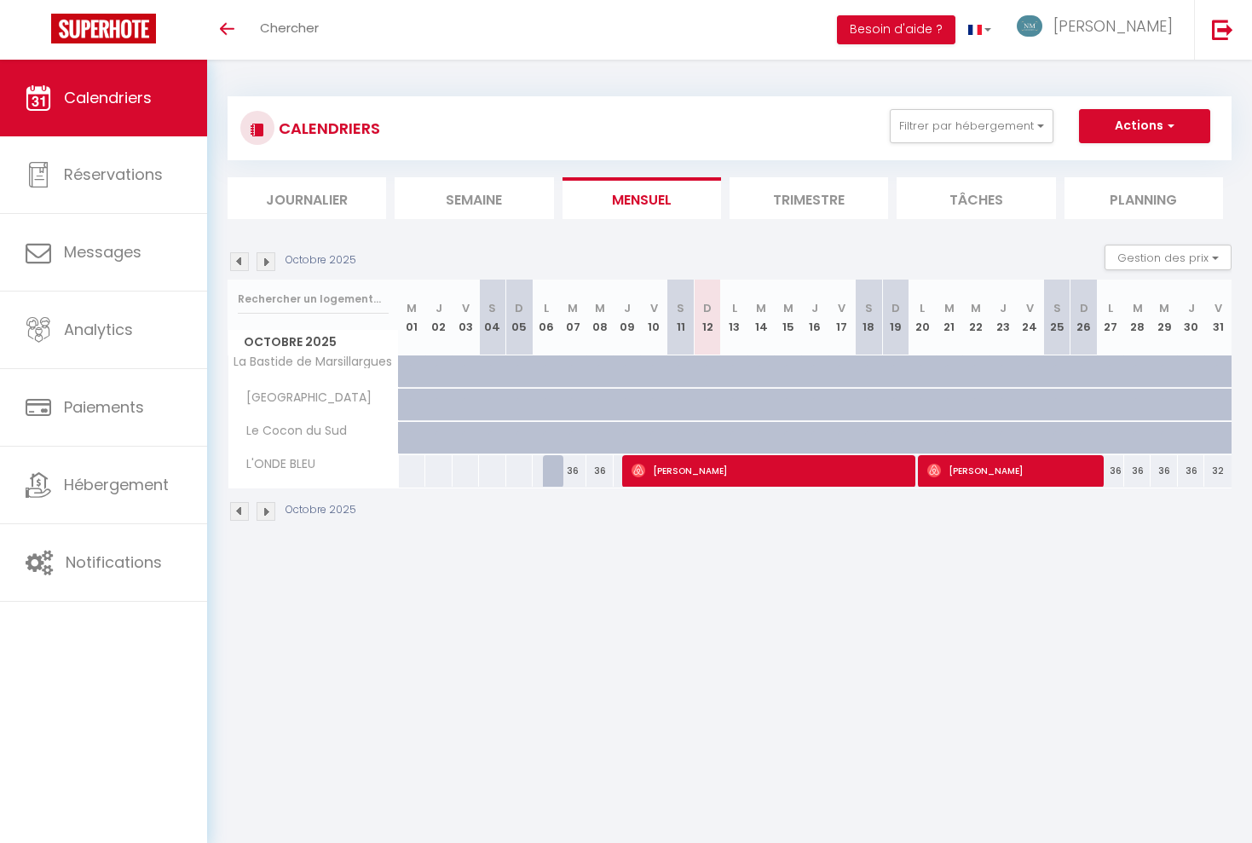
click at [268, 261] on img at bounding box center [266, 261] width 19 height 19
click at [263, 257] on img at bounding box center [266, 261] width 19 height 19
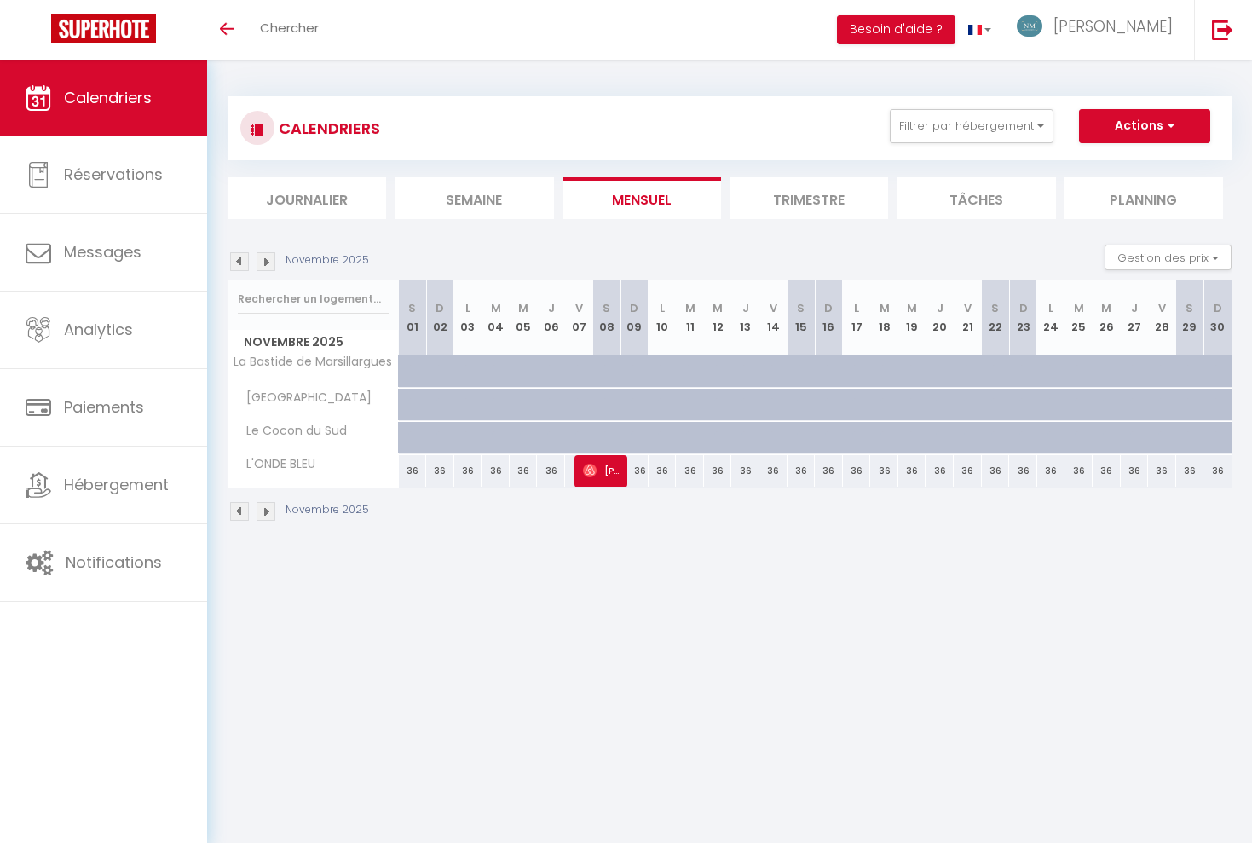
click at [263, 257] on img at bounding box center [266, 261] width 19 height 19
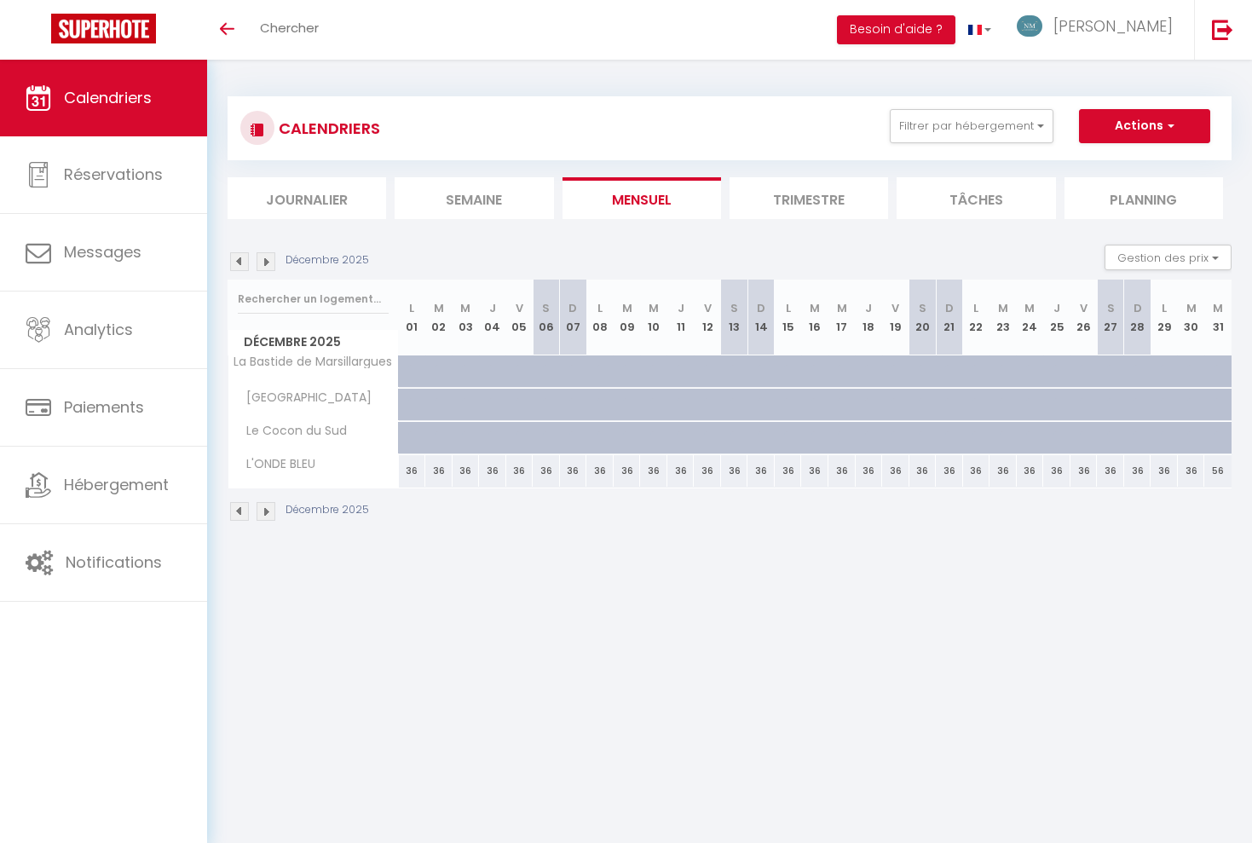
click at [266, 257] on img at bounding box center [266, 261] width 19 height 19
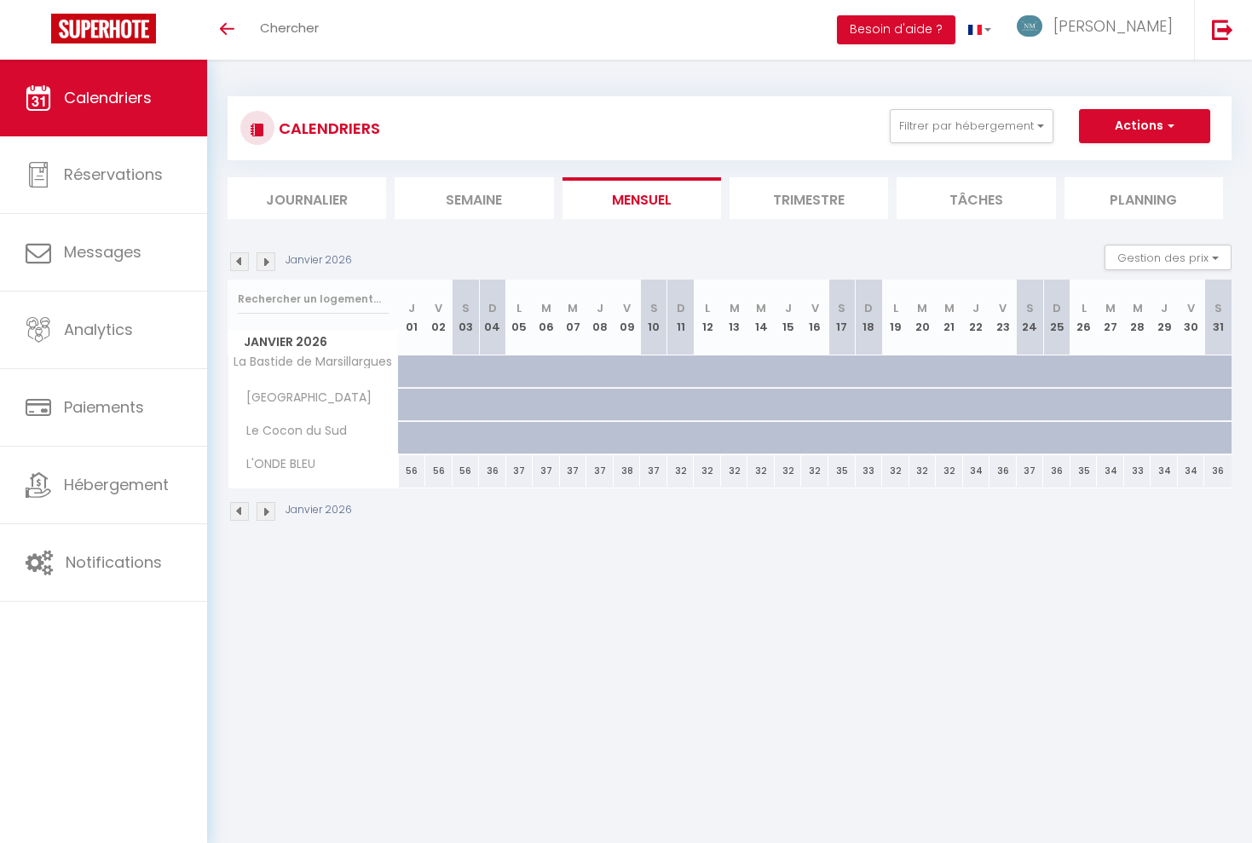
click at [235, 258] on img at bounding box center [239, 261] width 19 height 19
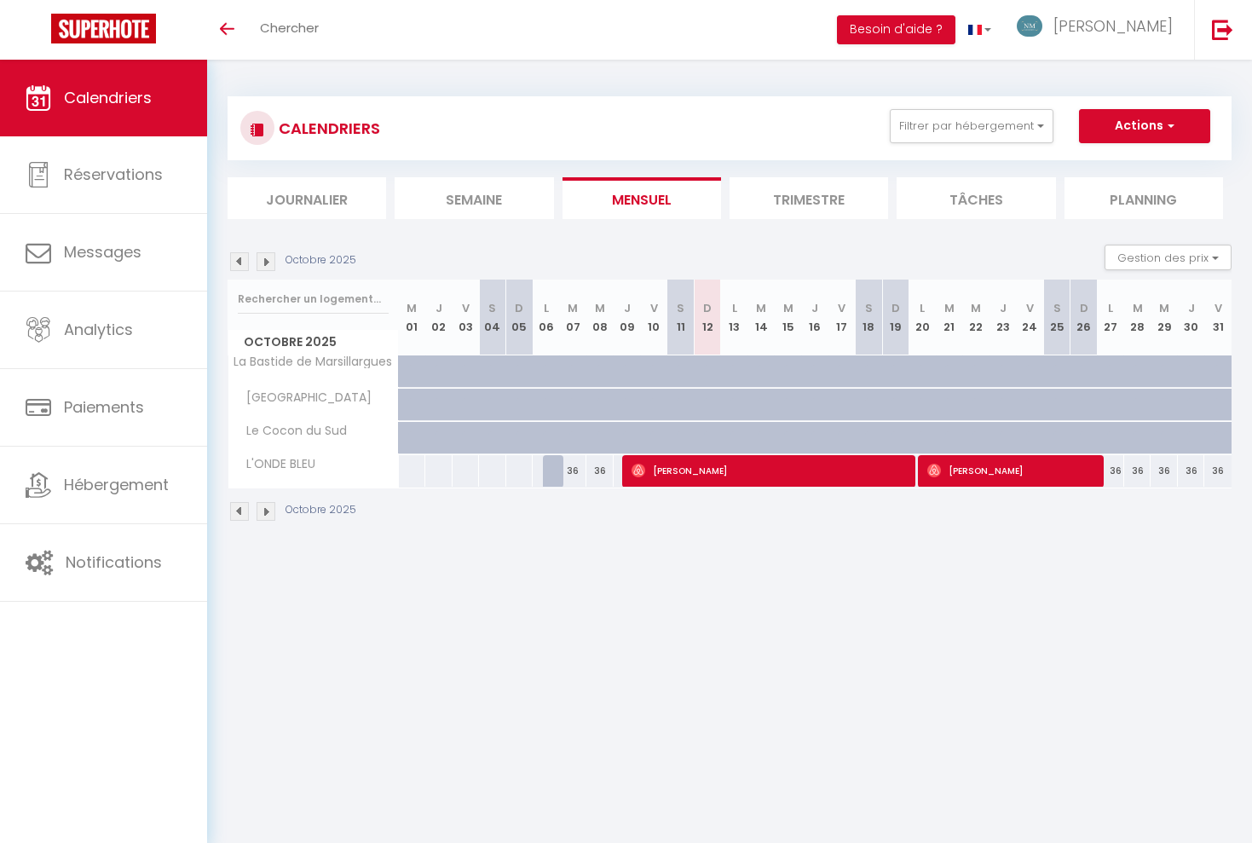
click at [268, 258] on img at bounding box center [266, 261] width 19 height 19
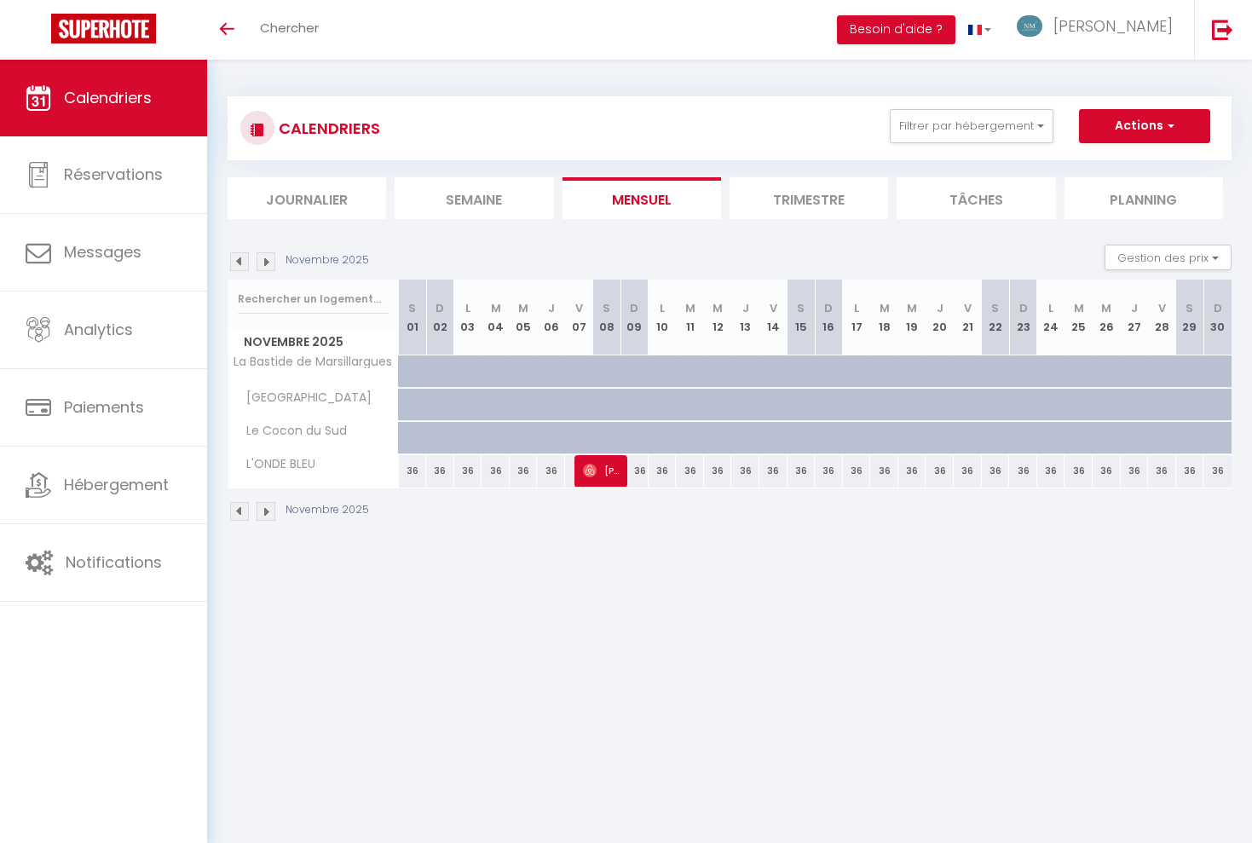
click at [268, 258] on img at bounding box center [266, 261] width 19 height 19
